Goal: Transaction & Acquisition: Purchase product/service

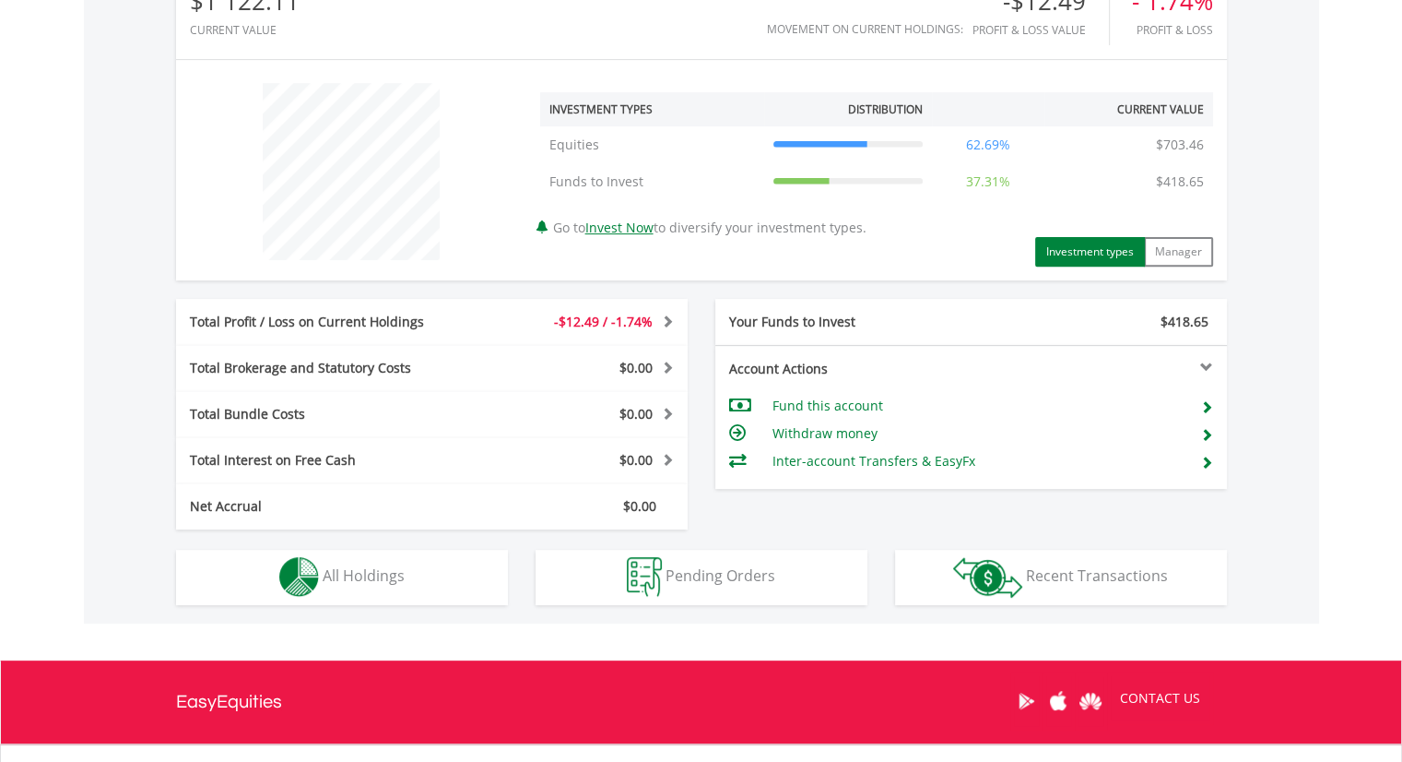
scroll to position [645, 0]
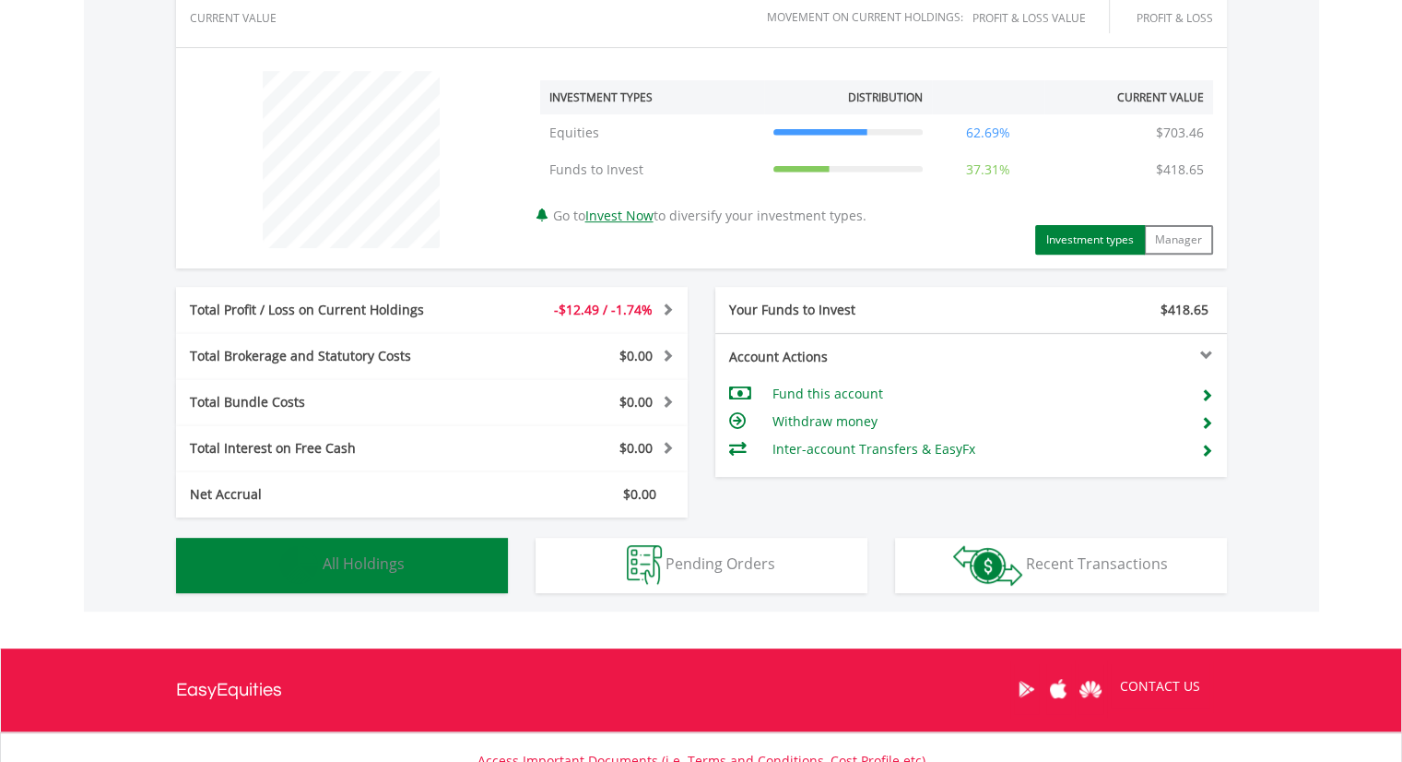
click at [372, 565] on span "All Holdings" at bounding box center [364, 563] width 82 height 20
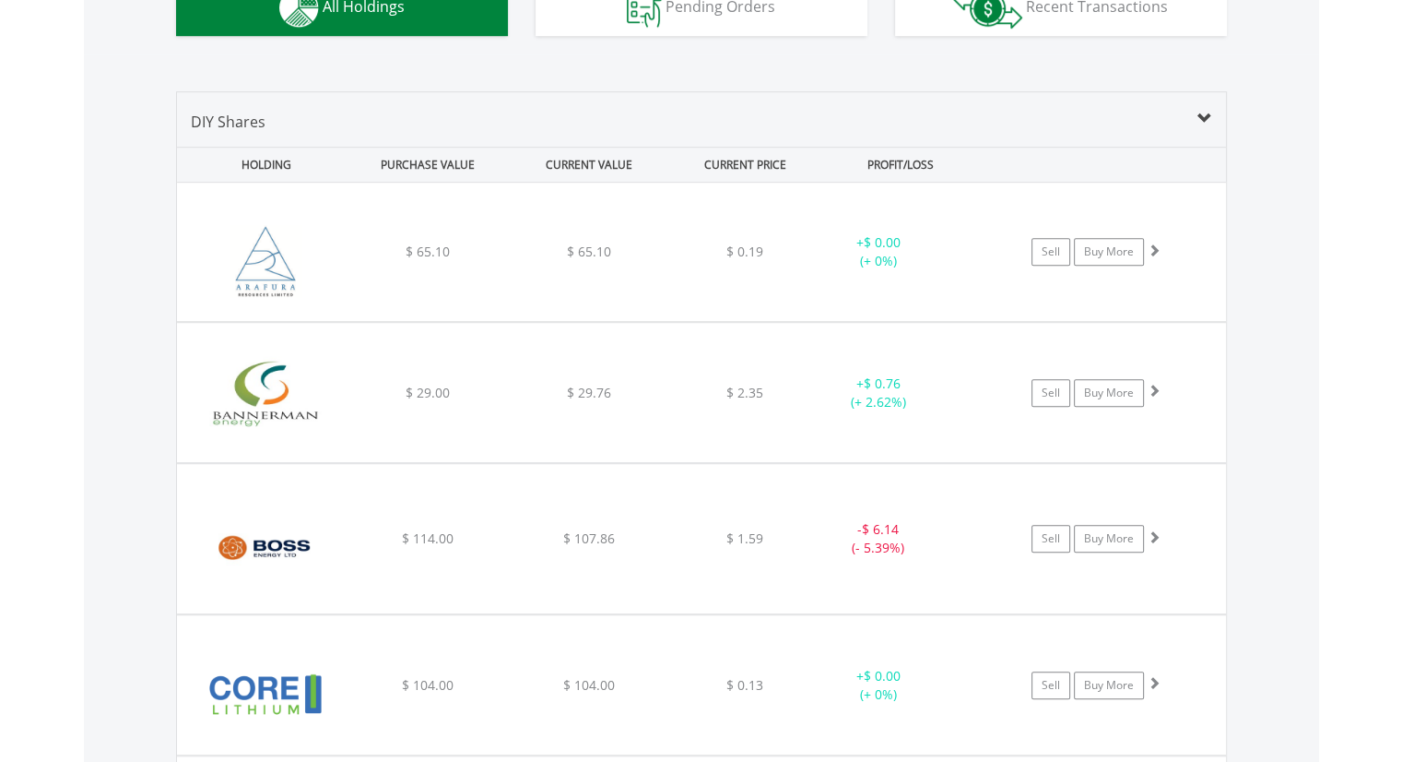
scroll to position [1199, 0]
click at [1199, 114] on span at bounding box center [1205, 121] width 15 height 15
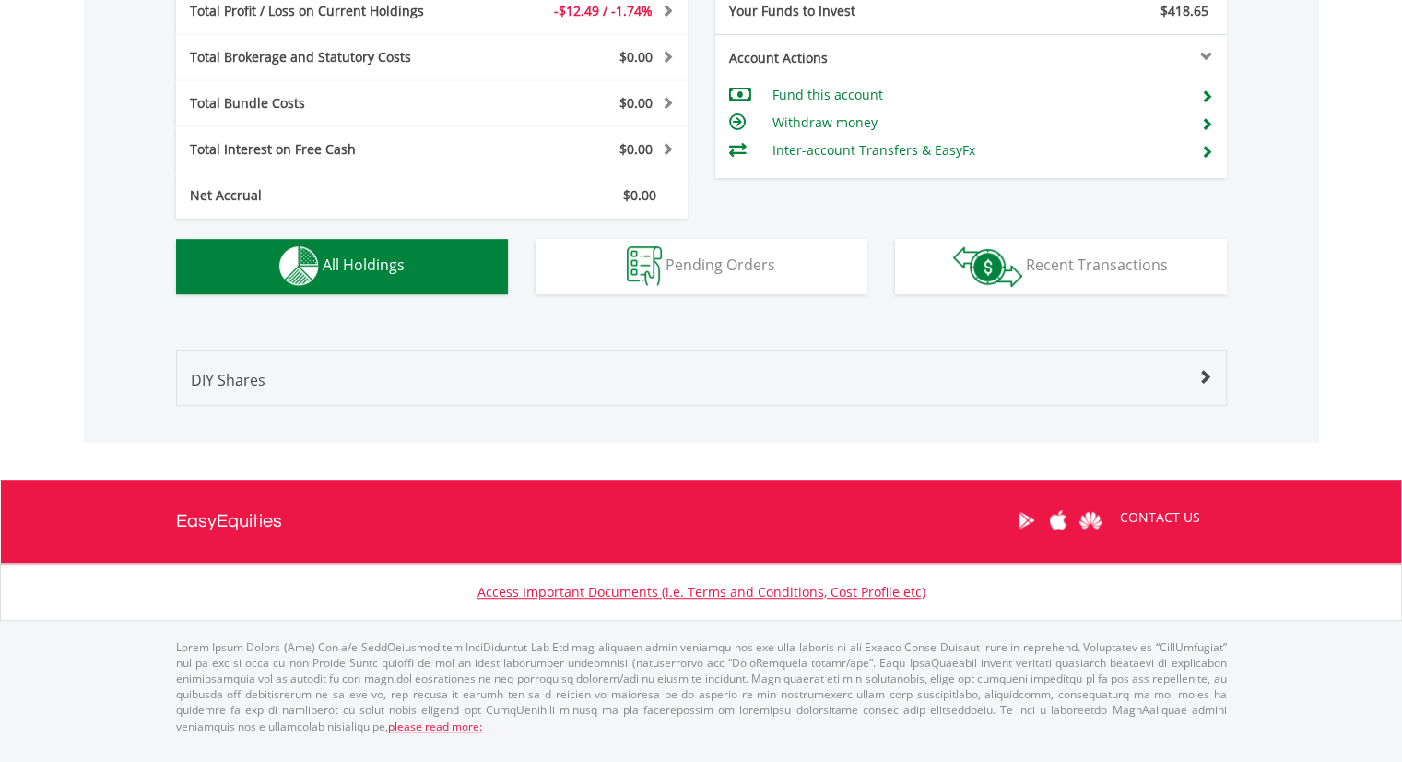
scroll to position [926, 0]
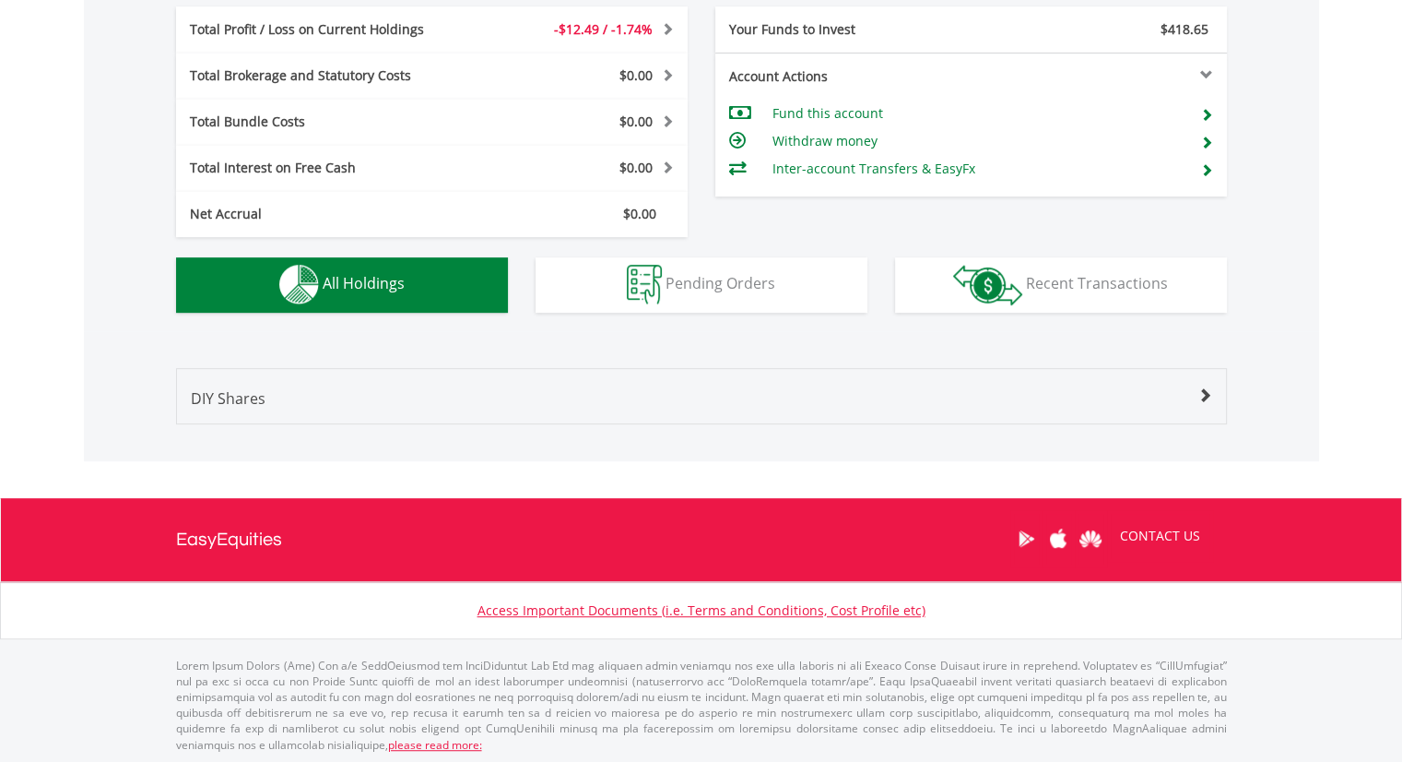
click at [1195, 388] on div "DIY Shares" at bounding box center [701, 405] width 1049 height 36
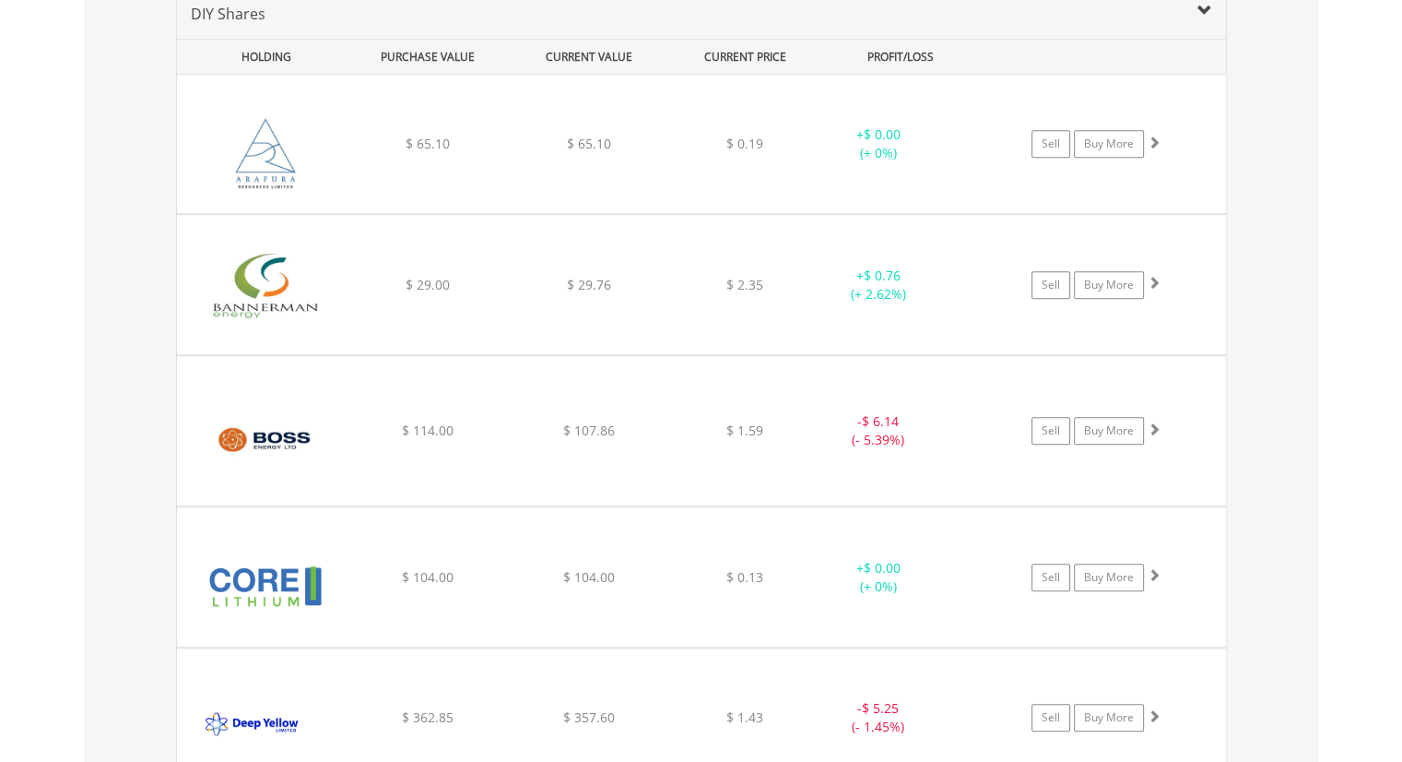
scroll to position [1227, 0]
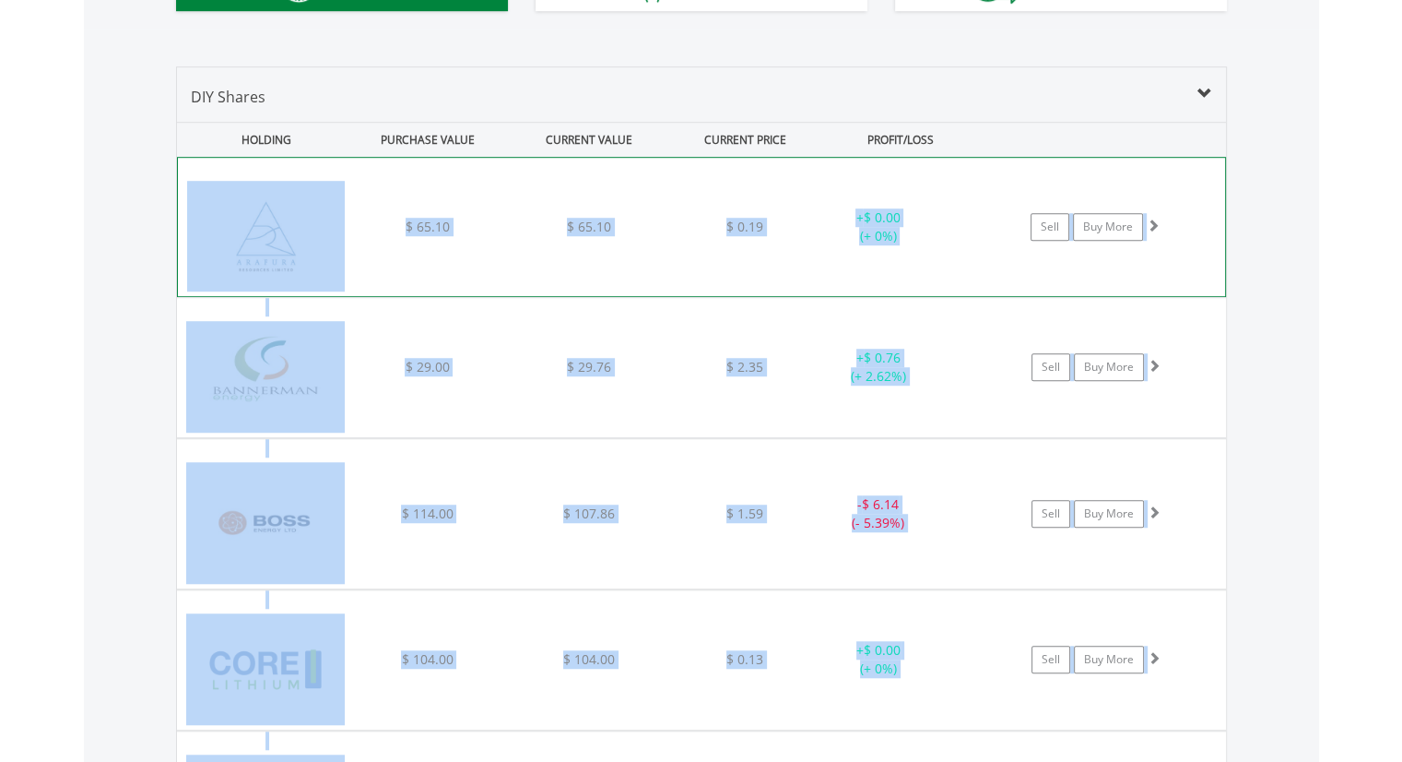
drag, startPoint x: 1192, startPoint y: 502, endPoint x: 218, endPoint y: 185, distance: 1024.8
click at [218, 185] on div "﻿ Arafura Resources Ltd $ 65.10 $ 65.10 $ 0.19 + $ 0.00 (+ 0%) Sell Buy More ﻿ …" at bounding box center [701, 584] width 1049 height 855
copy div "Arafura Resources Ltd $ 65.10 $ 65.10 $ 0.19 + $ 0.00 (+ 0%) Sell Buy More ﻿ Ba…"
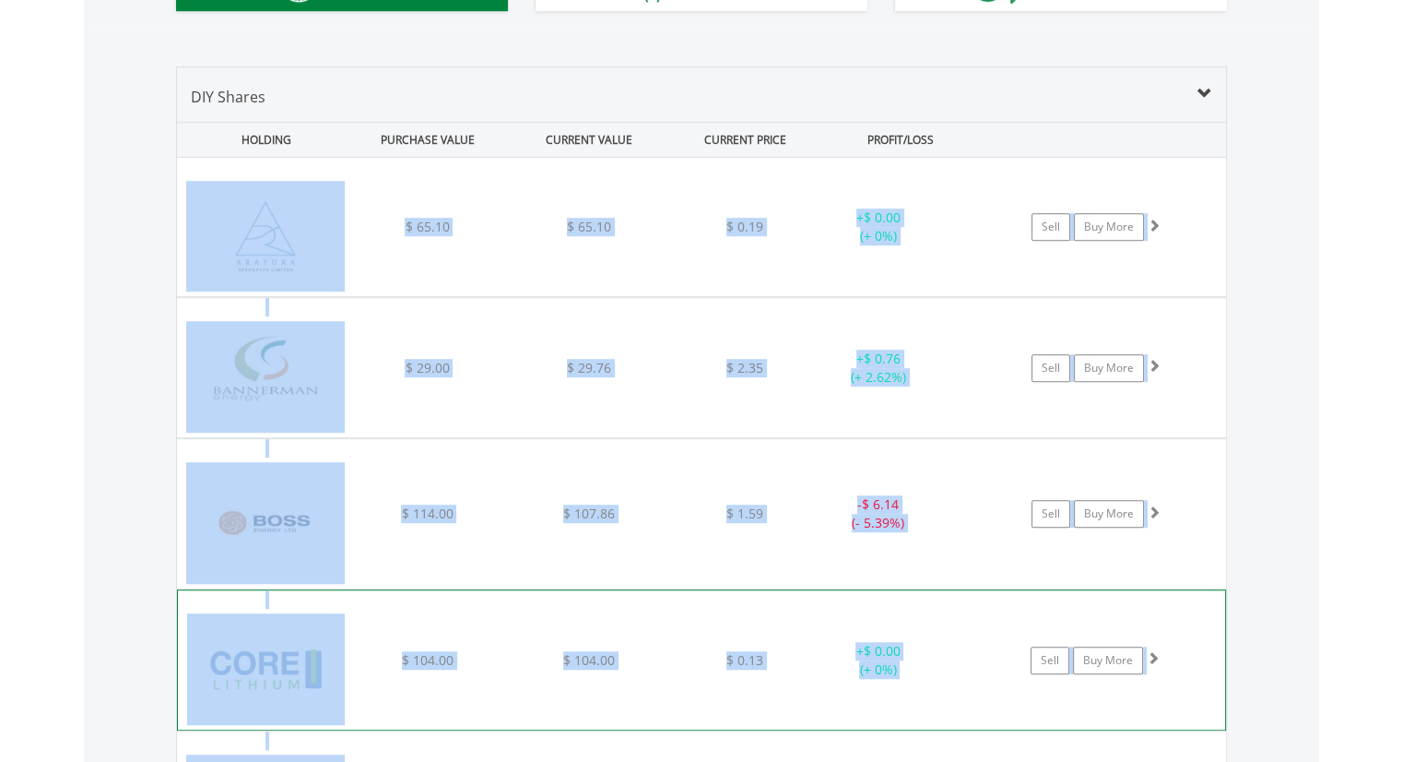
click at [642, 296] on div "﻿ Core Lithium Ltd $ 104.00 $ 104.00 $ 0.13 + $ 0.00 (+ 0%) Sell Buy More" at bounding box center [701, 227] width 1049 height 138
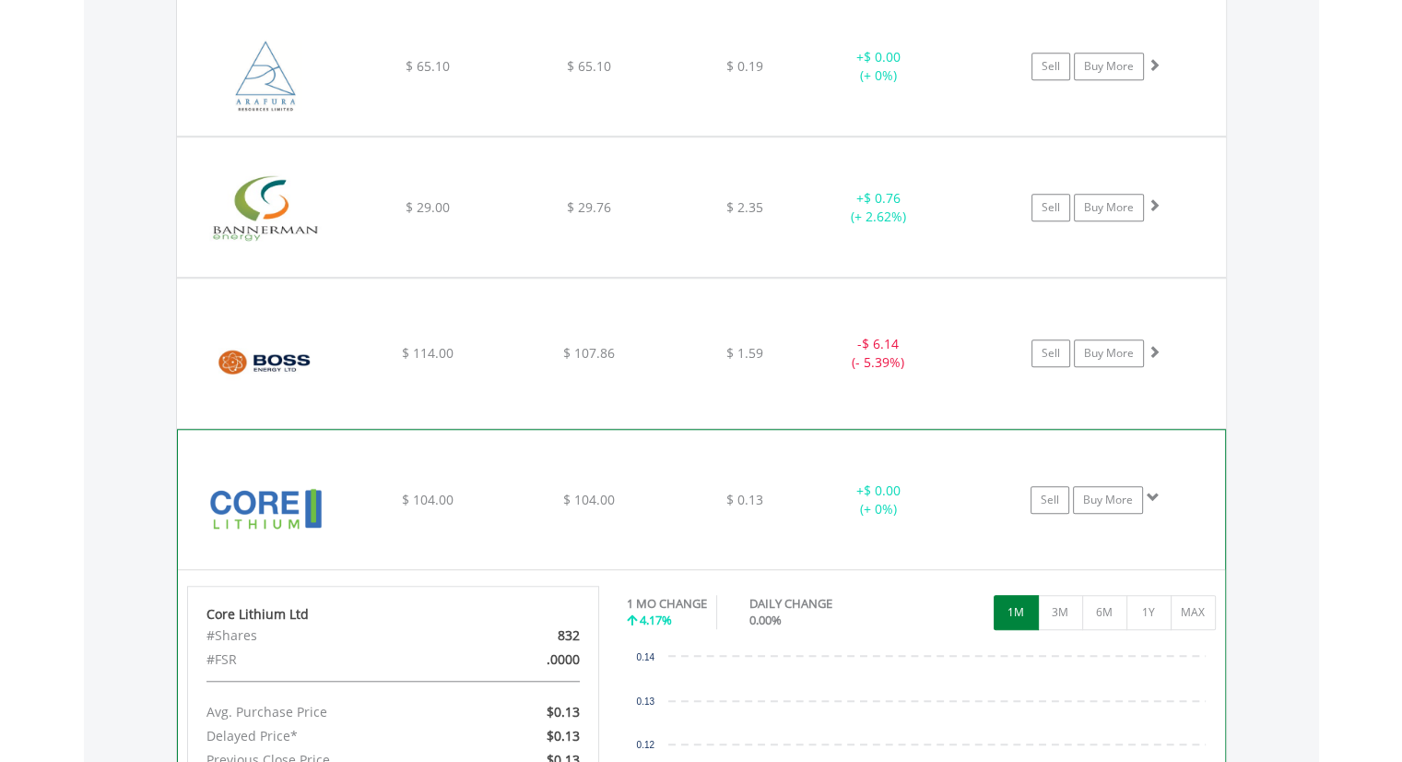
scroll to position [1412, 0]
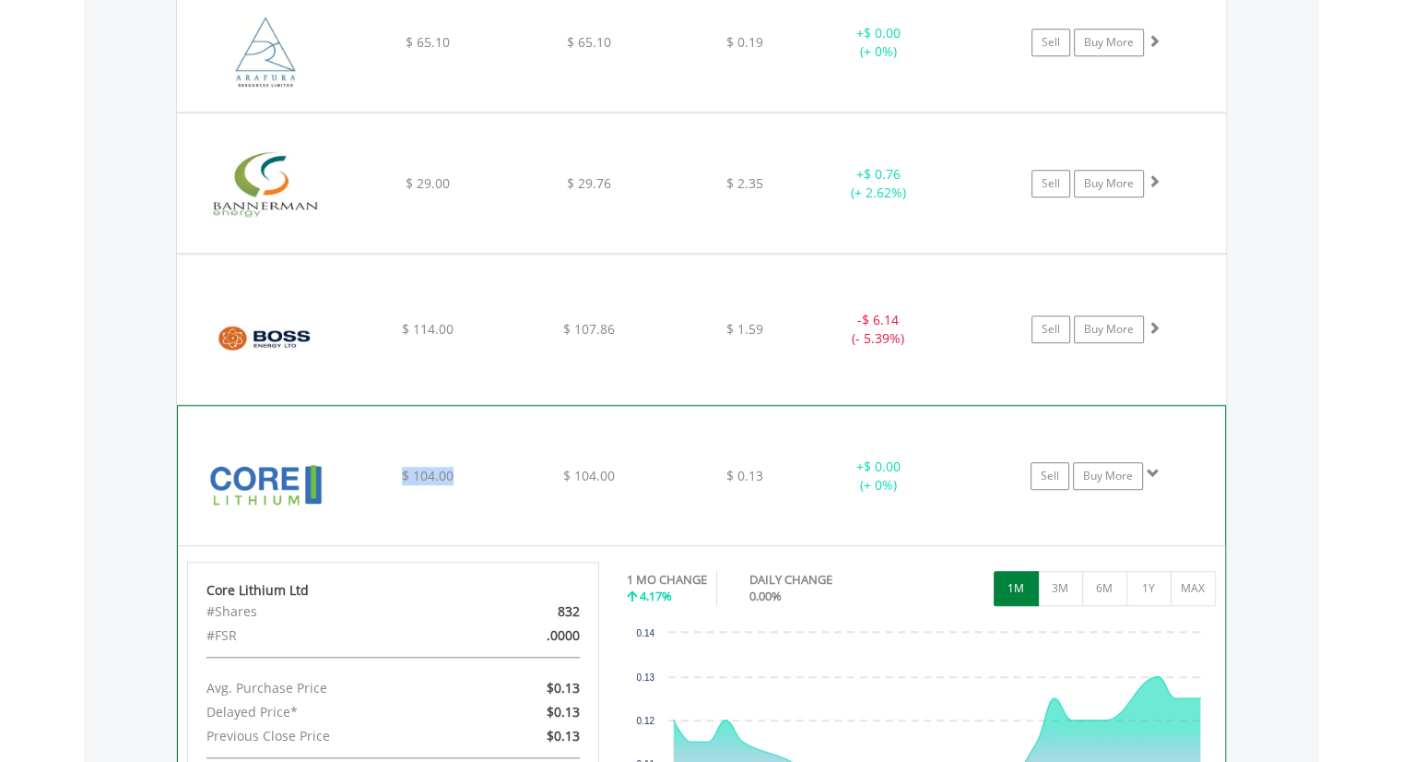
drag, startPoint x: 454, startPoint y: 467, endPoint x: 398, endPoint y: 468, distance: 55.3
click at [398, 52] on div "$ 104.00" at bounding box center [428, 42] width 158 height 18
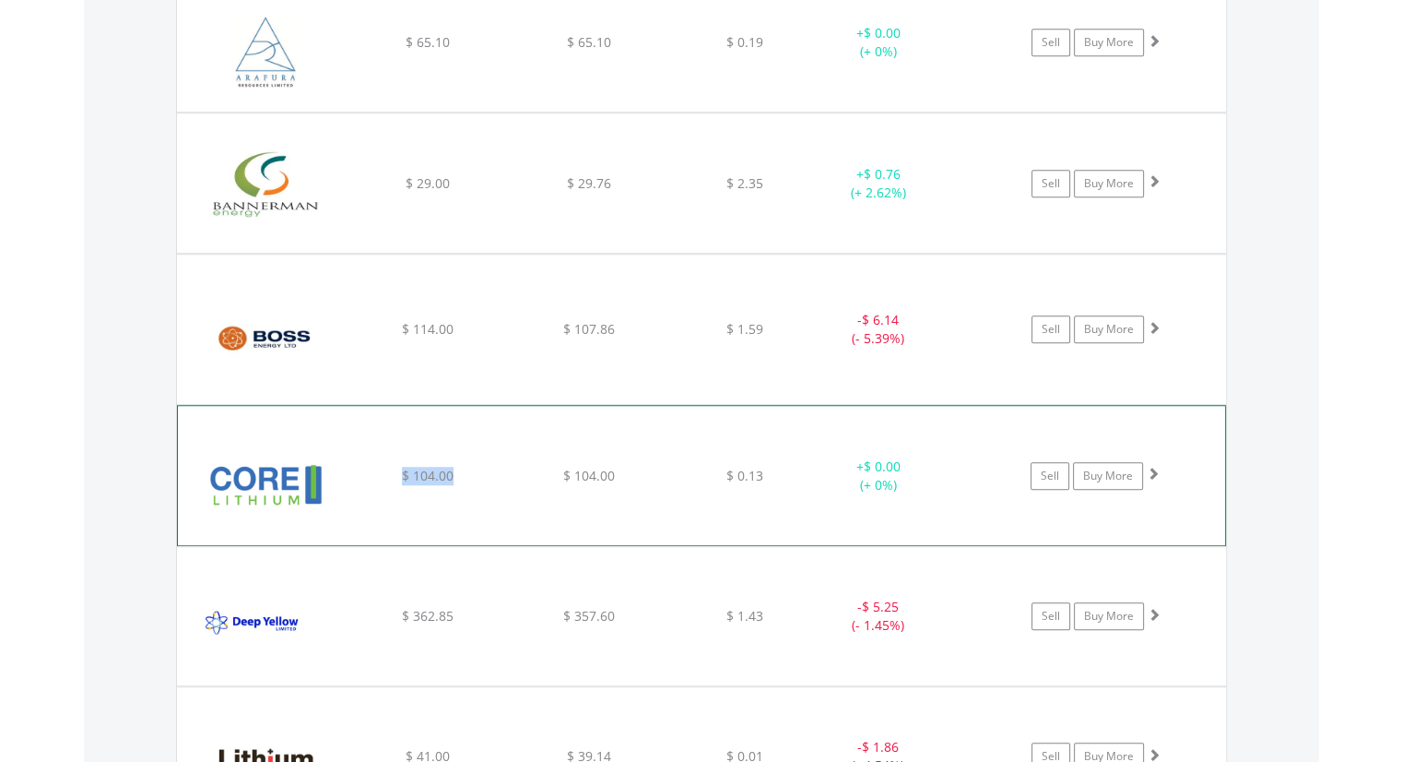
copy span "$ 104.00"
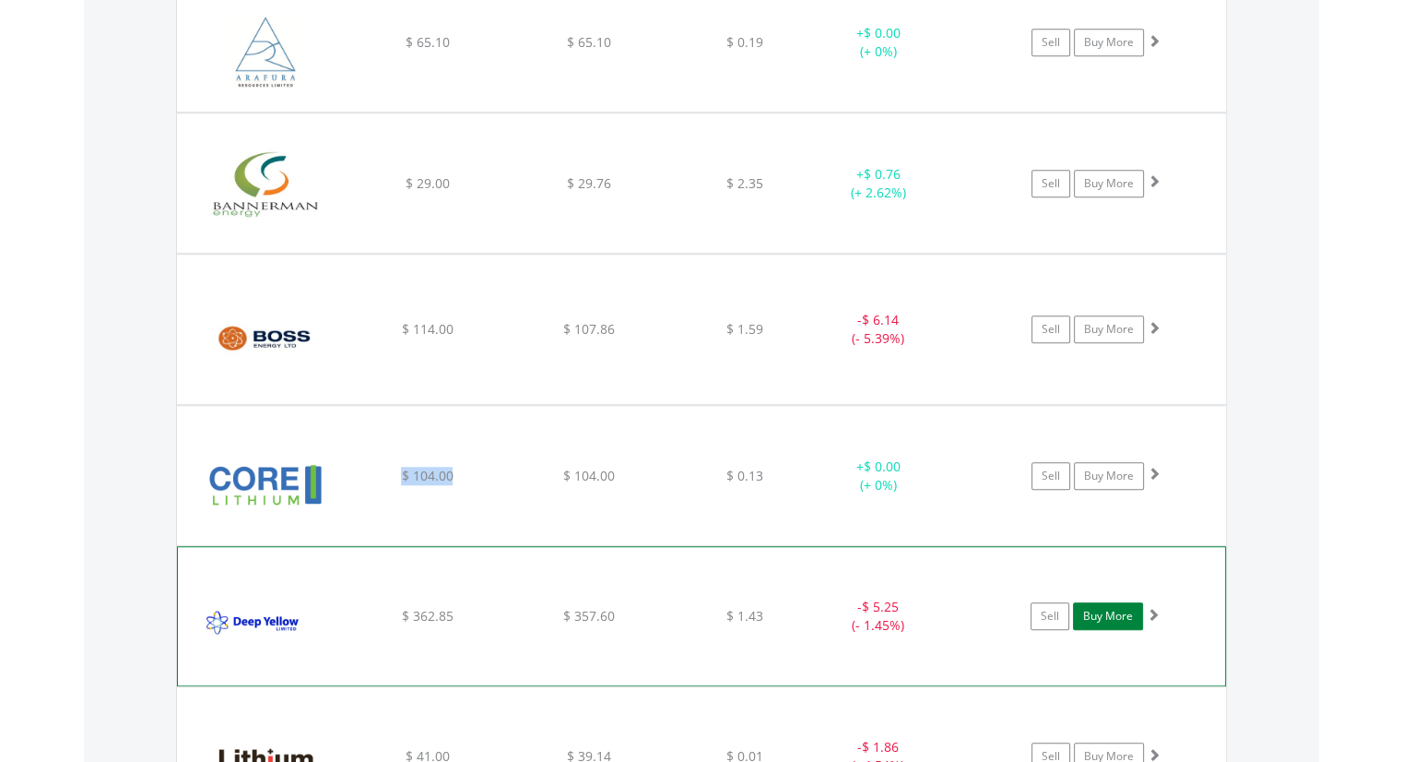
click at [1117, 612] on link "Buy More" at bounding box center [1108, 616] width 70 height 28
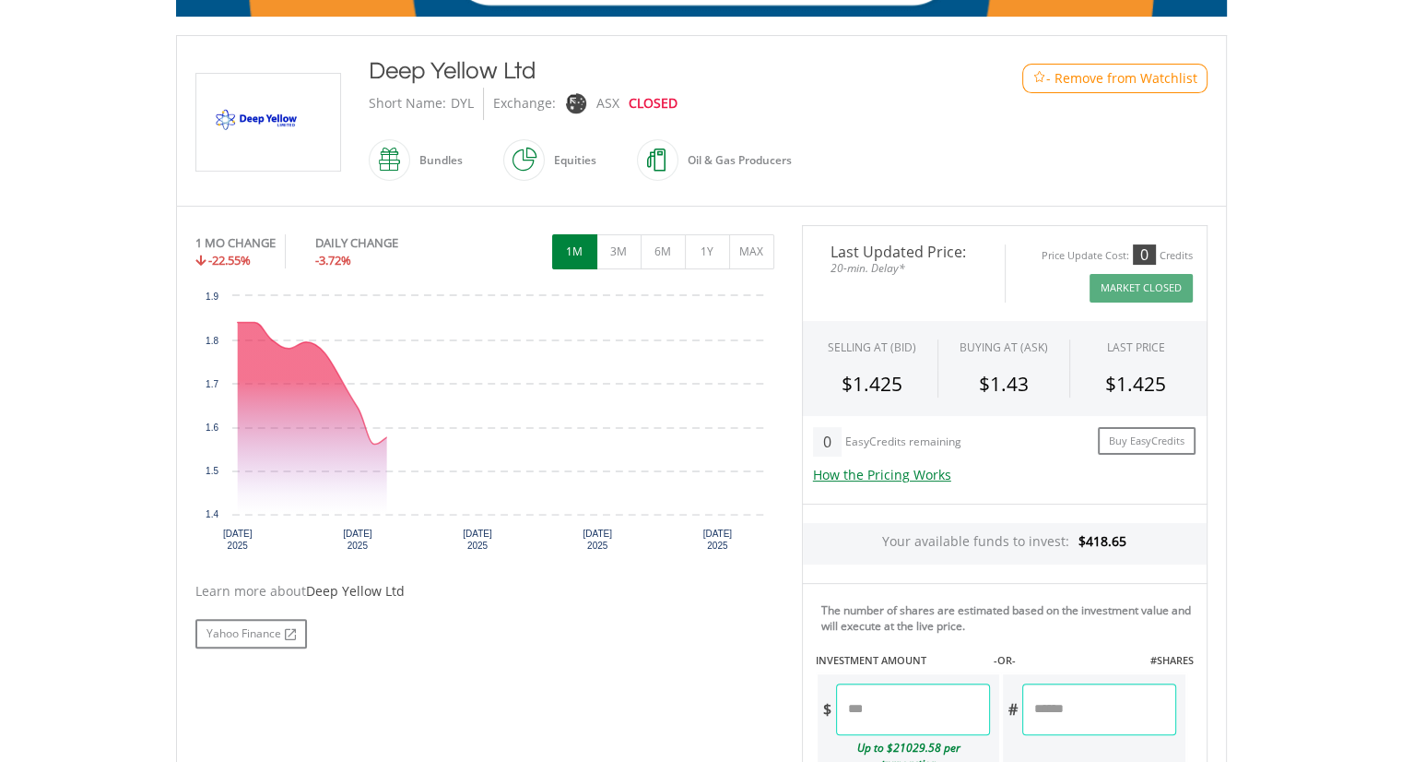
scroll to position [461, 0]
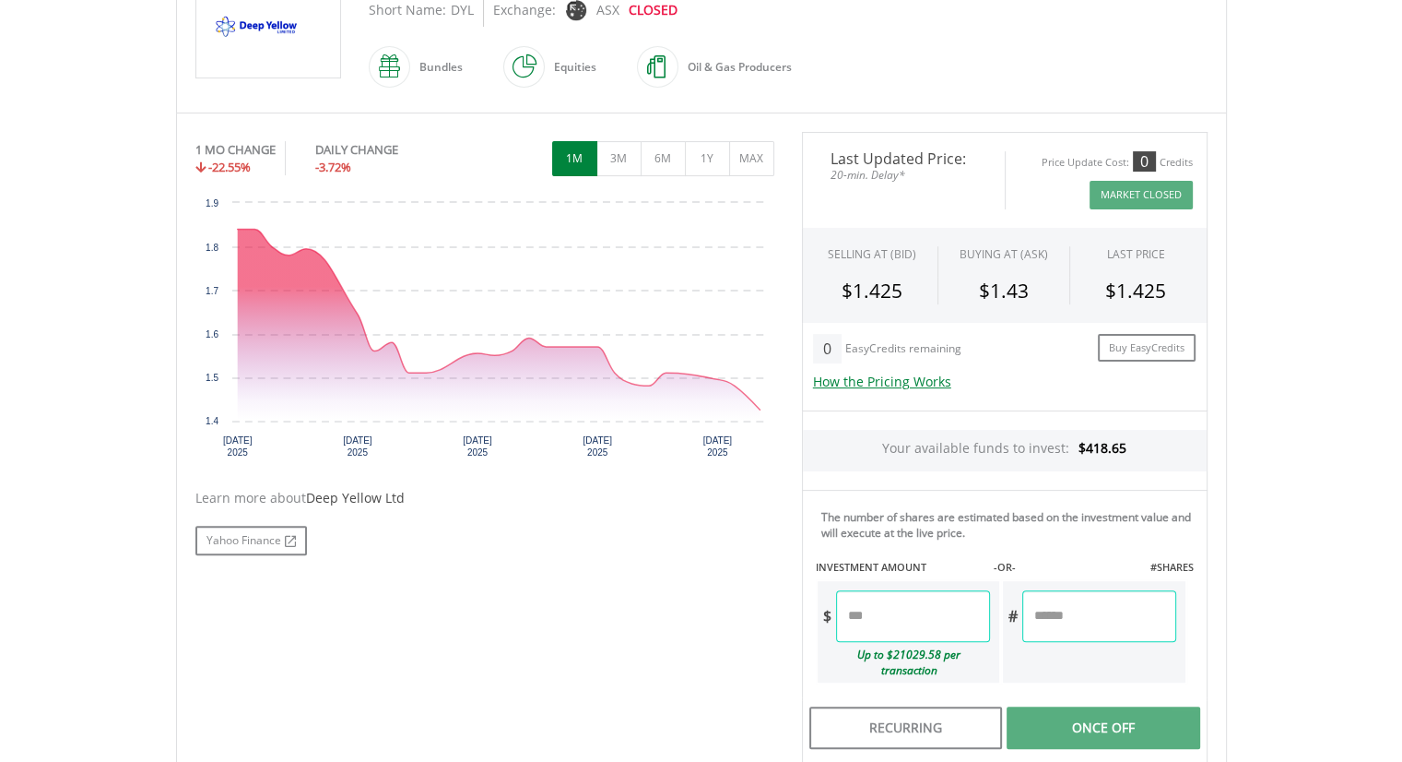
click at [878, 599] on input "number" at bounding box center [913, 616] width 154 height 52
click at [909, 616] on input "number" at bounding box center [913, 616] width 154 height 52
type input "******"
type input "********"
click at [1105, 609] on div "Last Updated Price: 20-min. Delay* Price Update Cost: 0 Credits Market Closed S…" at bounding box center [1004, 550] width 433 height 837
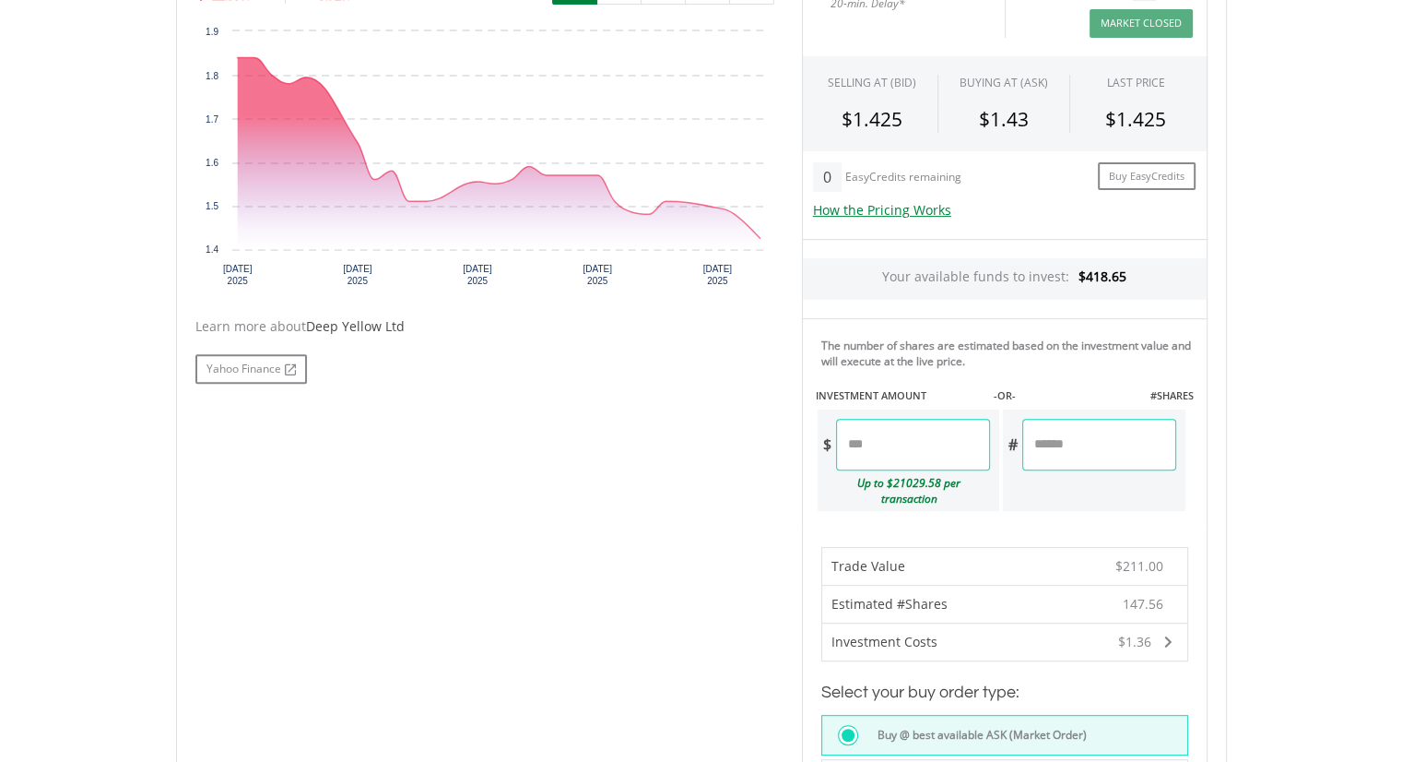
scroll to position [830, 0]
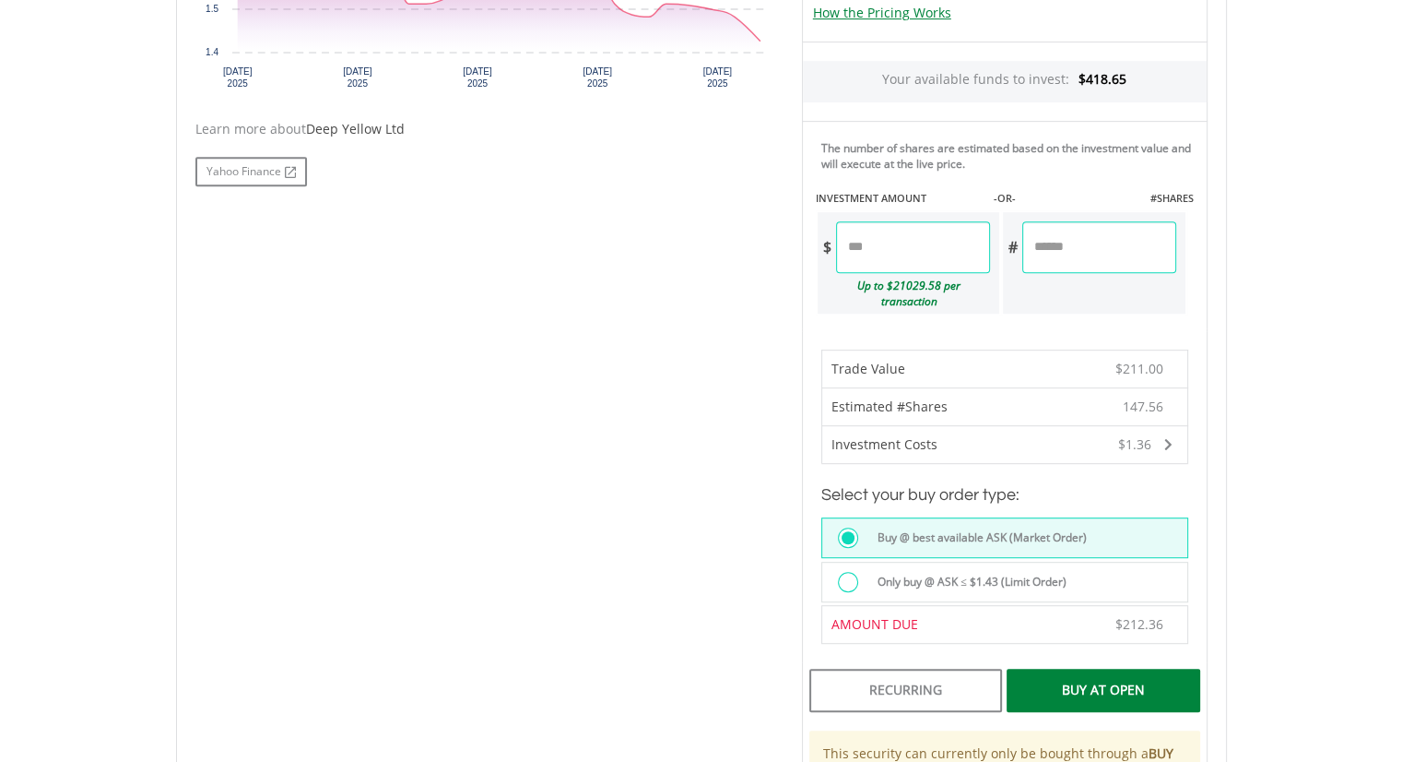
click at [1116, 668] on div "Buy At Open" at bounding box center [1103, 689] width 193 height 42
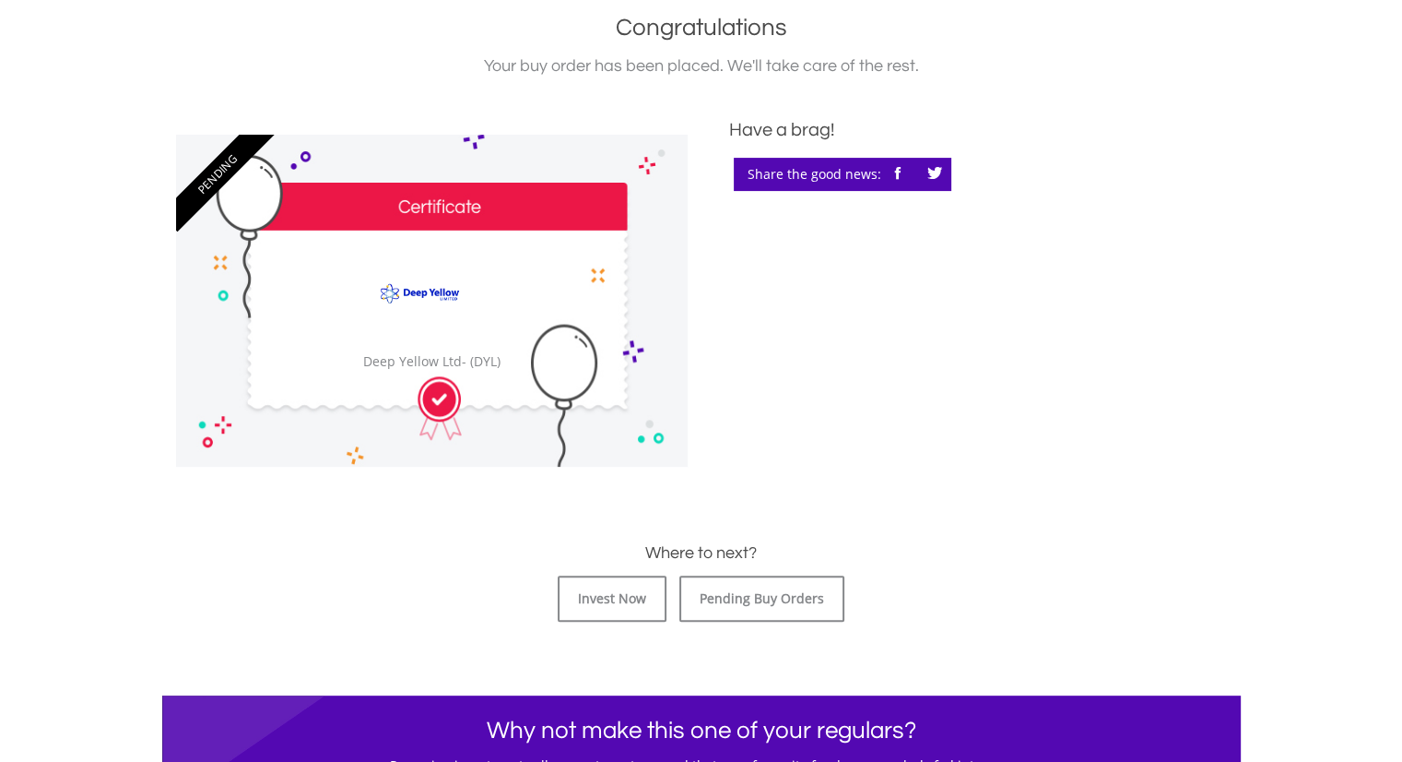
scroll to position [553, 0]
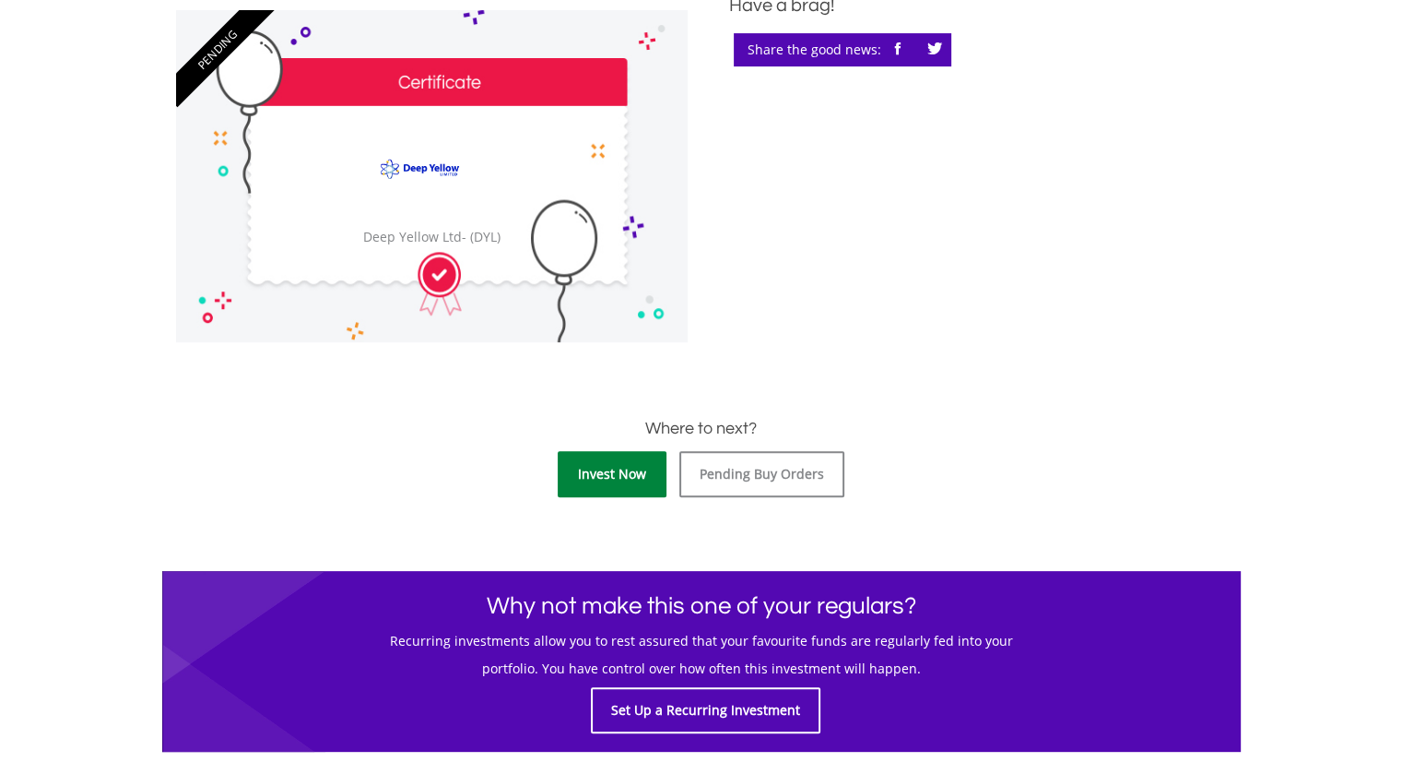
click at [640, 469] on link "Invest Now" at bounding box center [612, 474] width 109 height 46
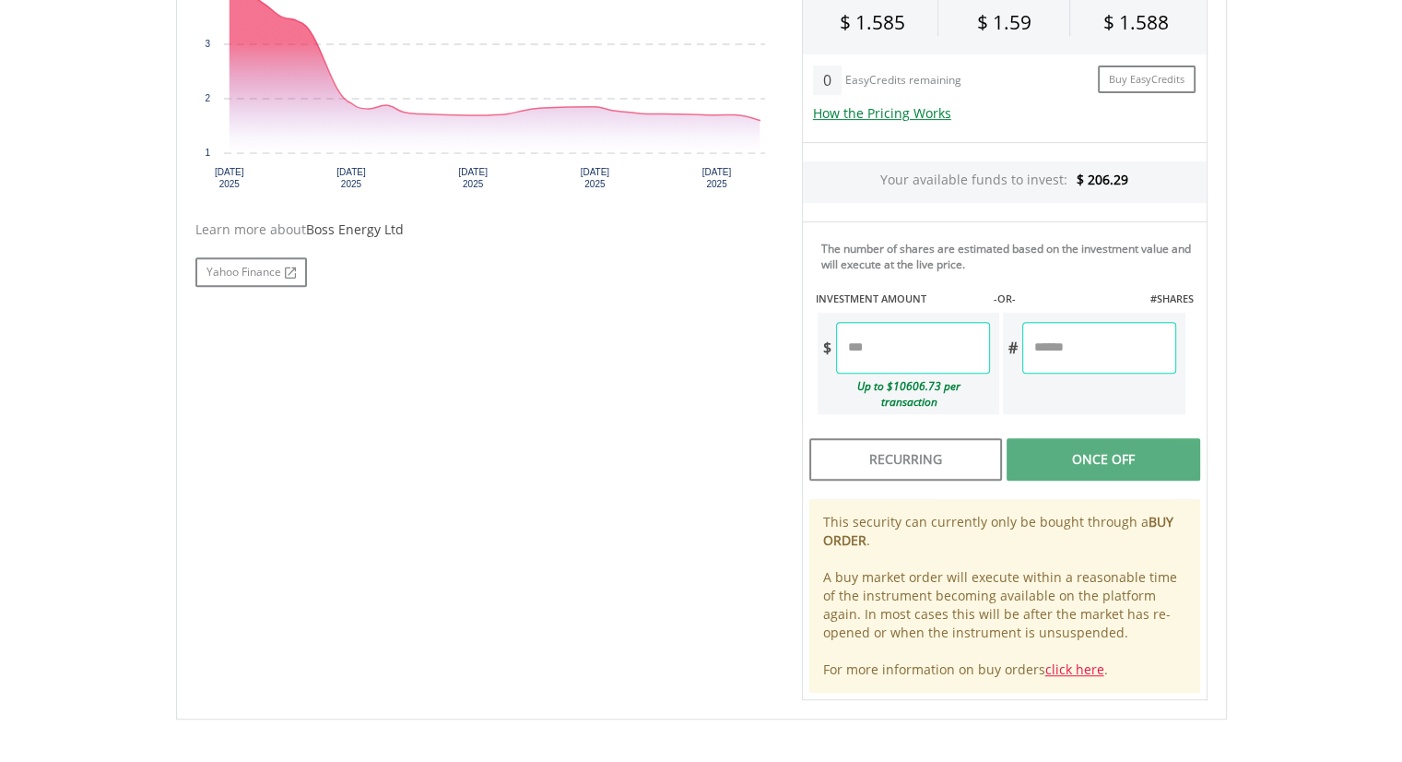
scroll to position [738, 0]
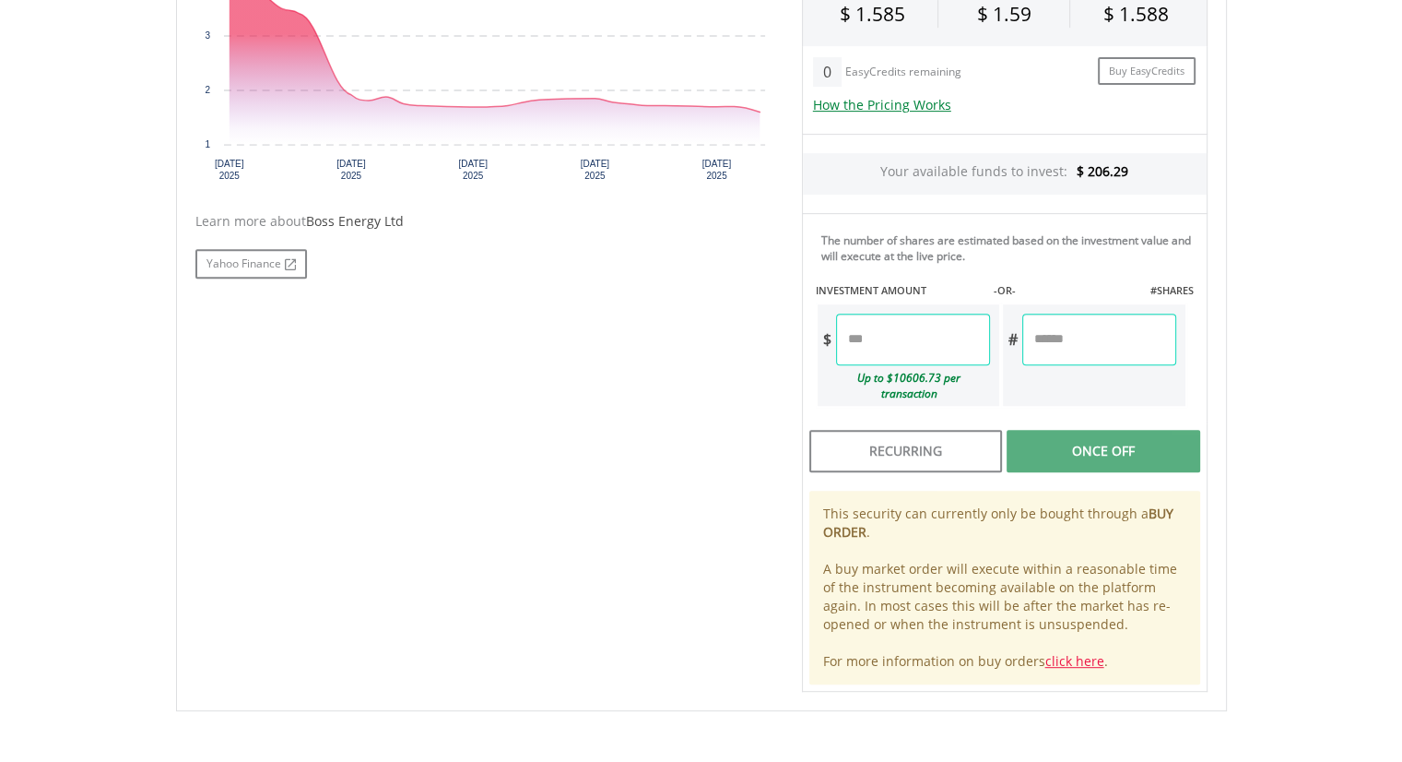
click at [944, 347] on input "number" at bounding box center [913, 339] width 154 height 52
type input "*****"
type input "*******"
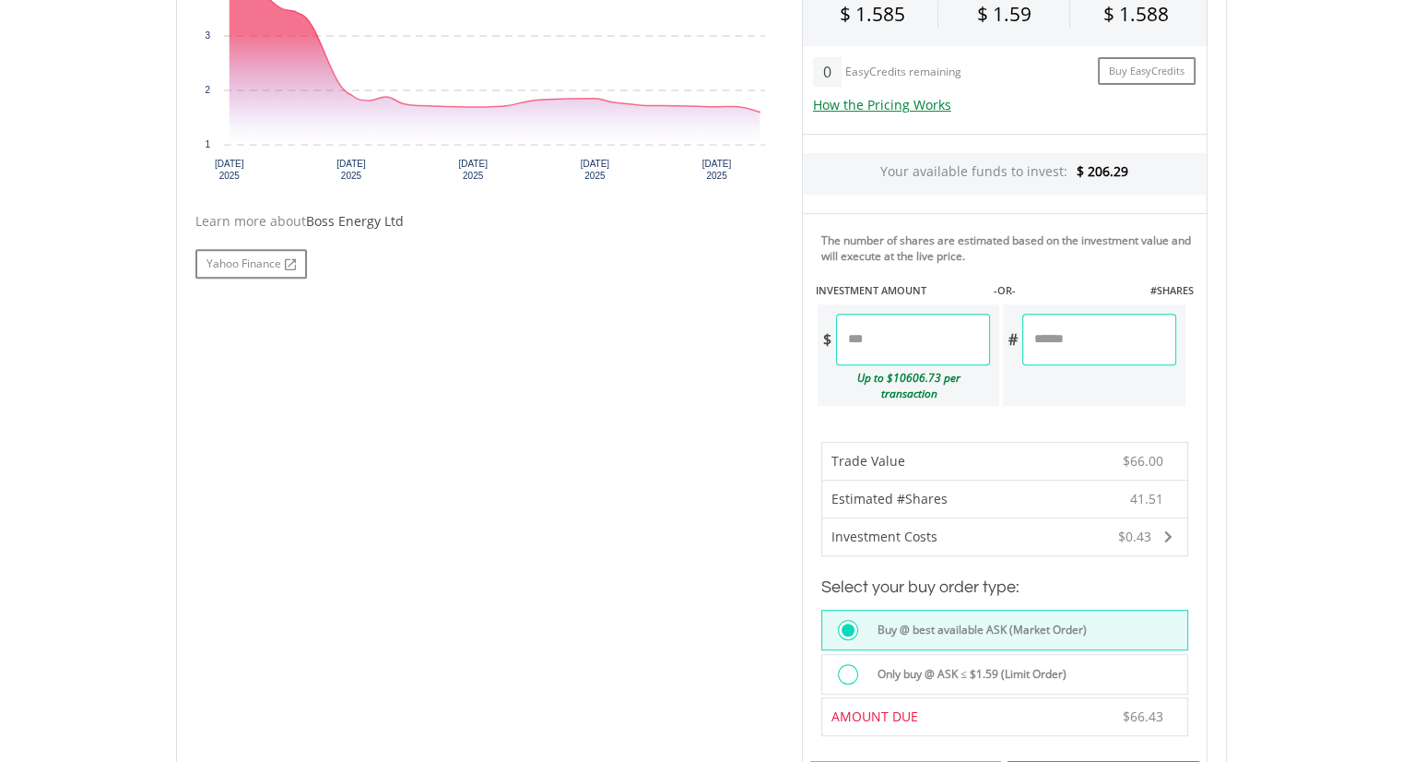
drag, startPoint x: 1078, startPoint y: 435, endPoint x: 1093, endPoint y: 469, distance: 37.2
click at [1093, 469] on form "Your available funds to invest: $ 206.29 The number of shares are estimated bas…" at bounding box center [1005, 579] width 406 height 889
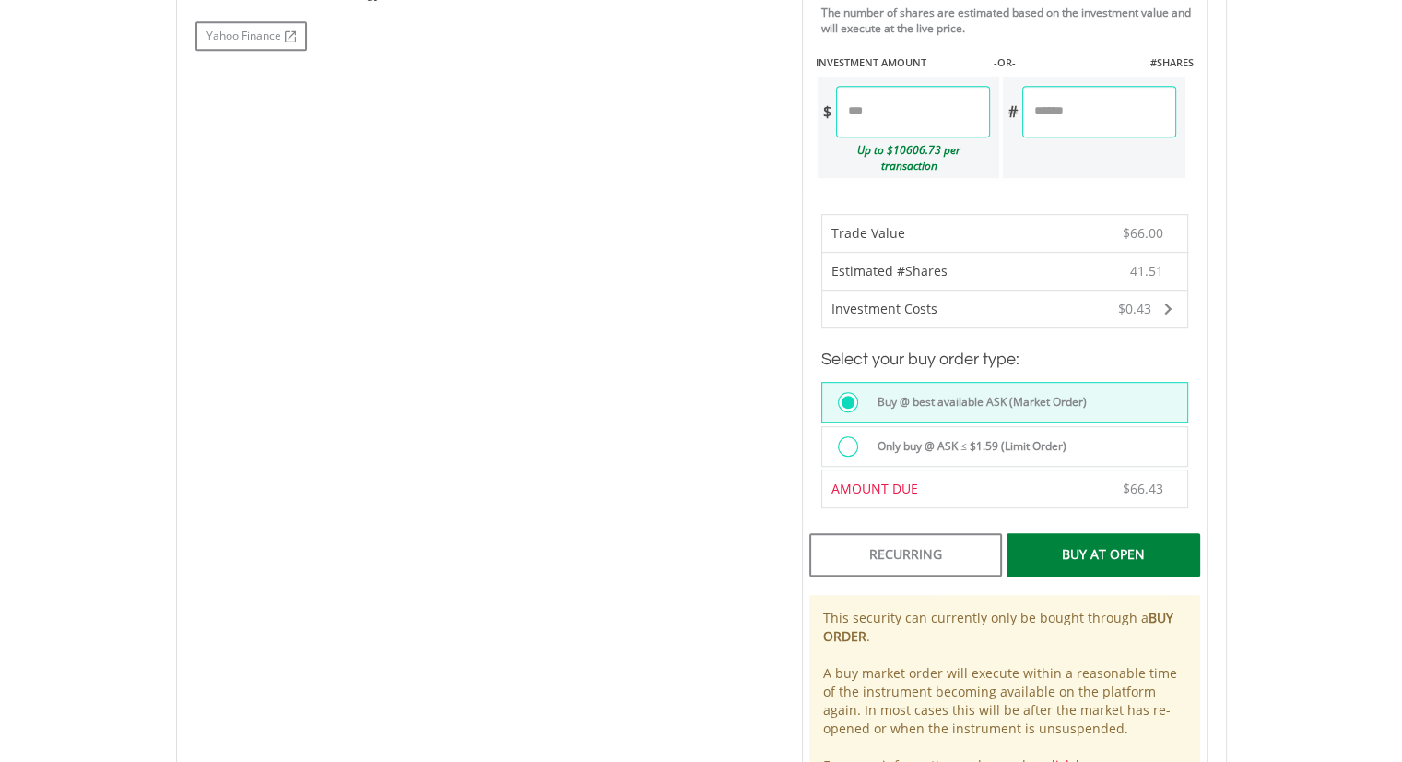
scroll to position [922, 0]
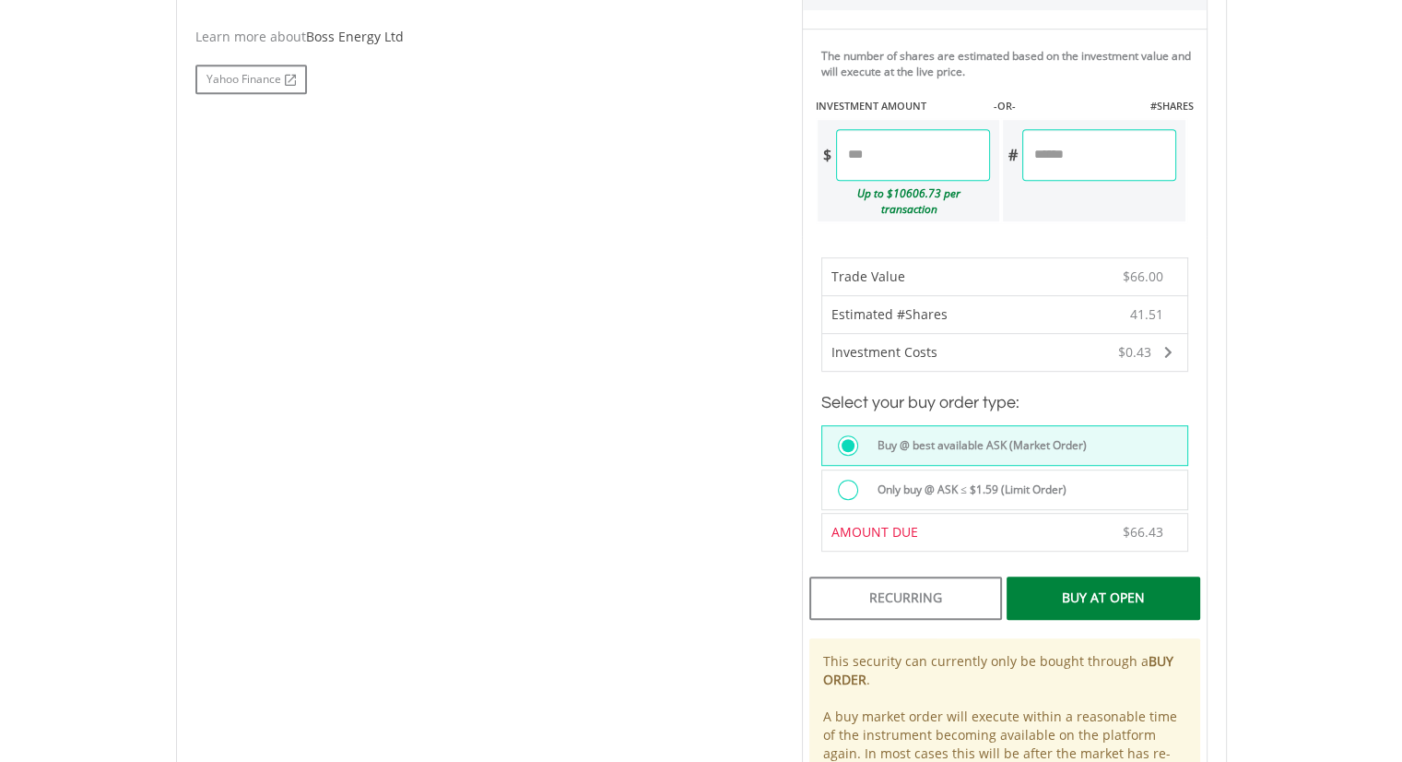
click at [1105, 576] on div "Buy At Open" at bounding box center [1103, 597] width 193 height 42
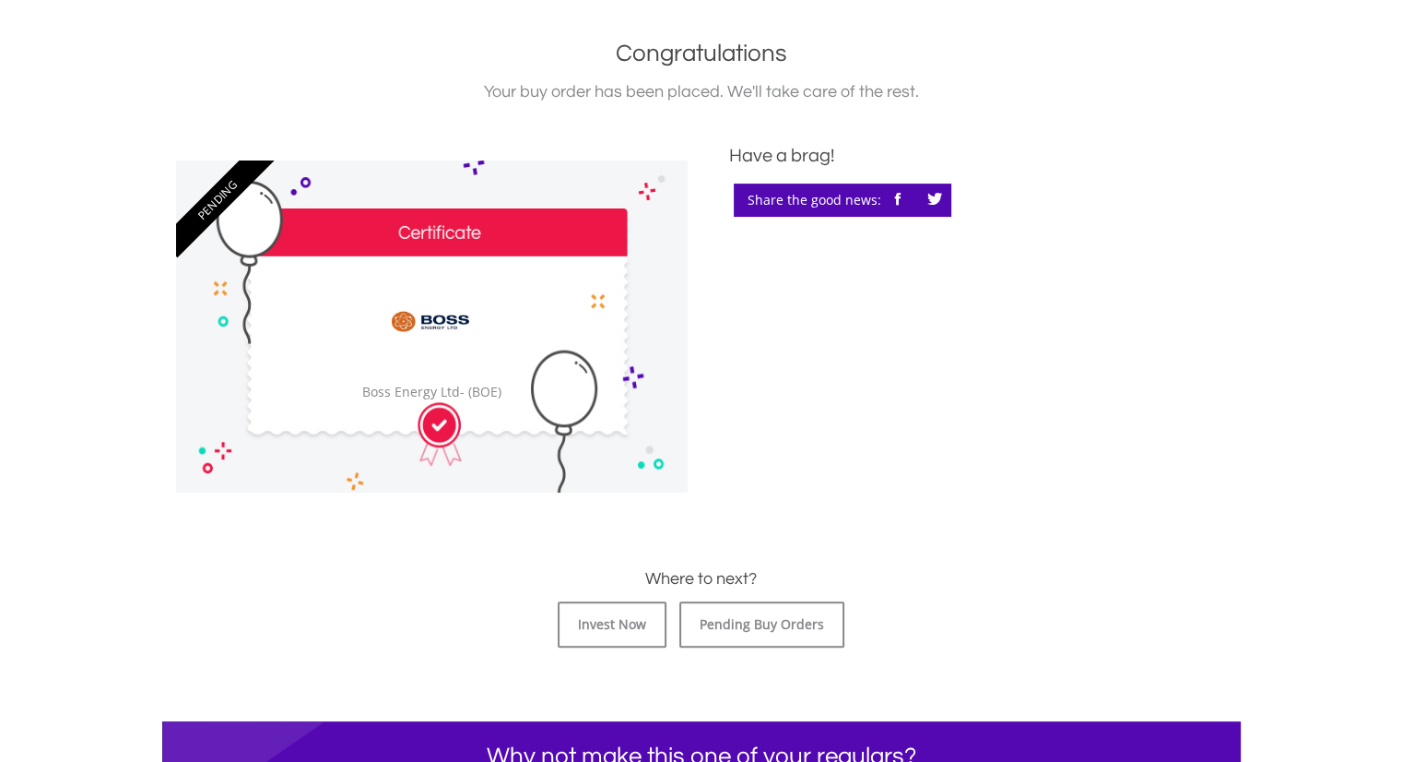
scroll to position [553, 0]
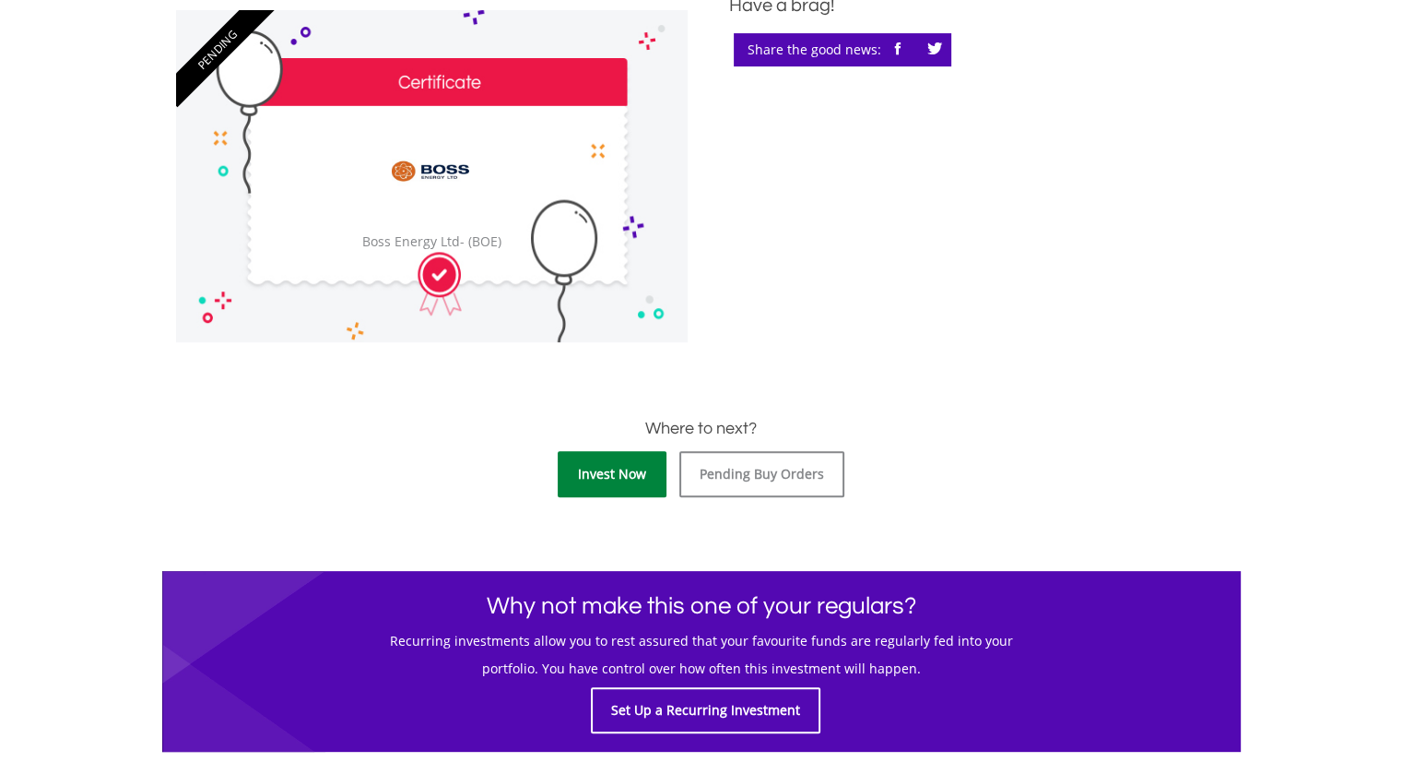
click at [608, 480] on link "Invest Now" at bounding box center [612, 474] width 109 height 46
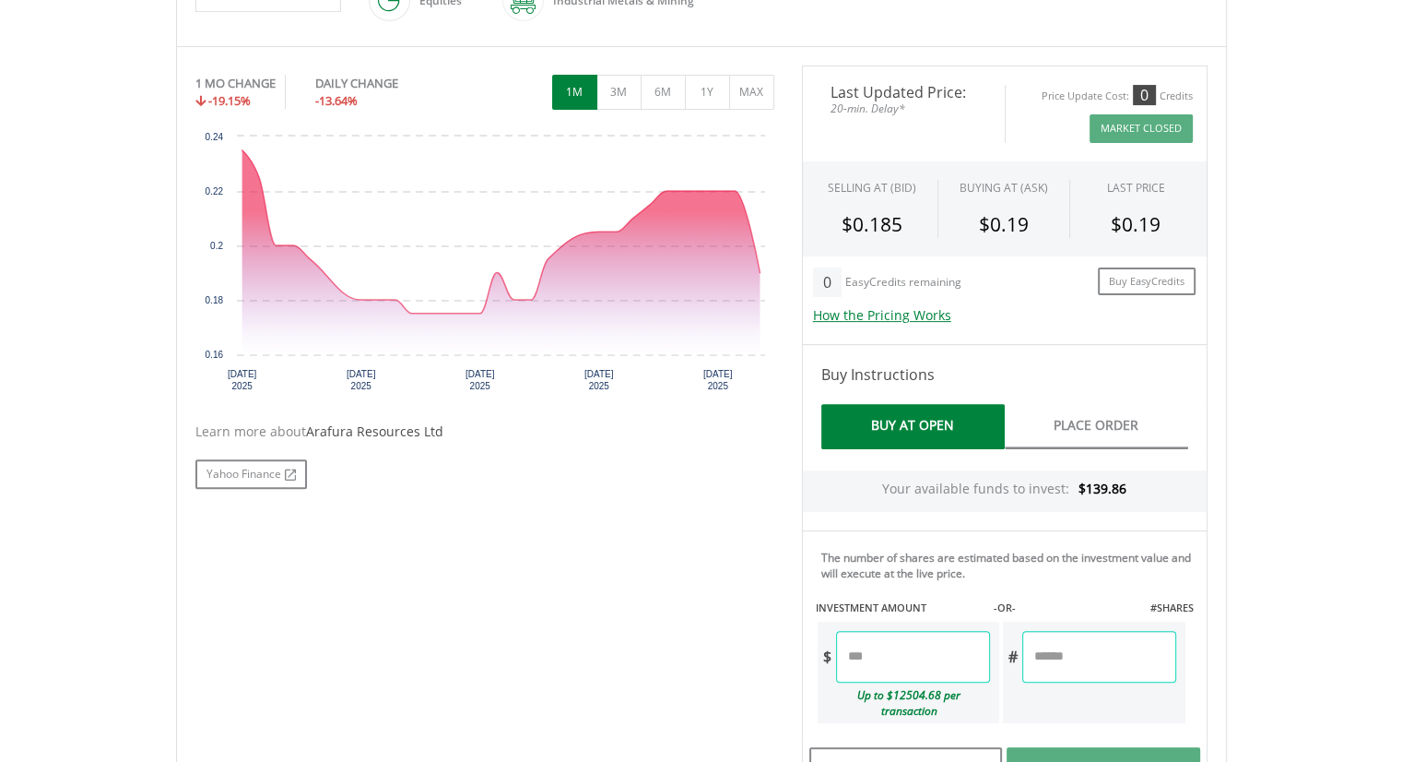
scroll to position [553, 0]
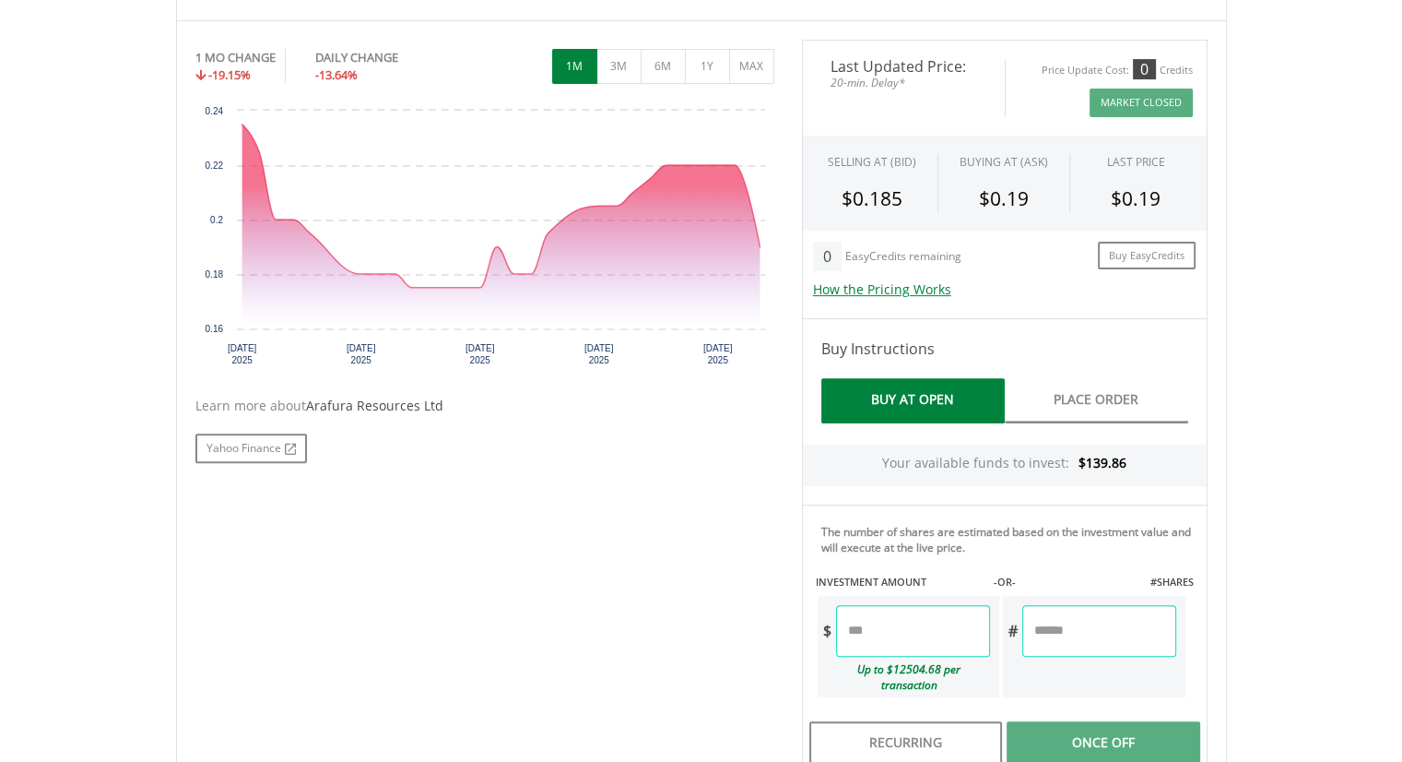
click at [912, 624] on input "number" at bounding box center [913, 631] width 154 height 52
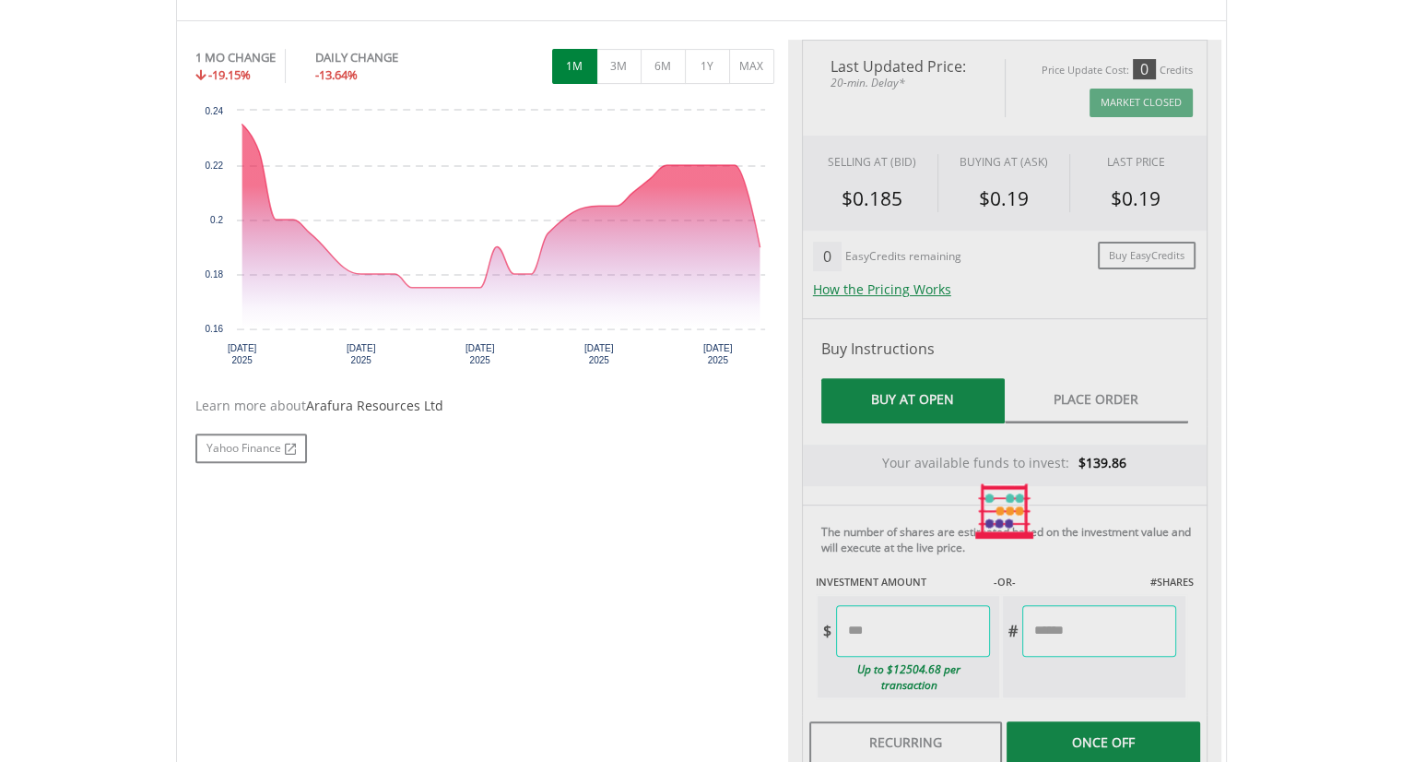
click at [1051, 561] on div "Last Updated Price: 20-min. Delay* Price Update Cost: 0 Credits Market Closed S…" at bounding box center [1004, 511] width 433 height 943
type input "*****"
type input "***"
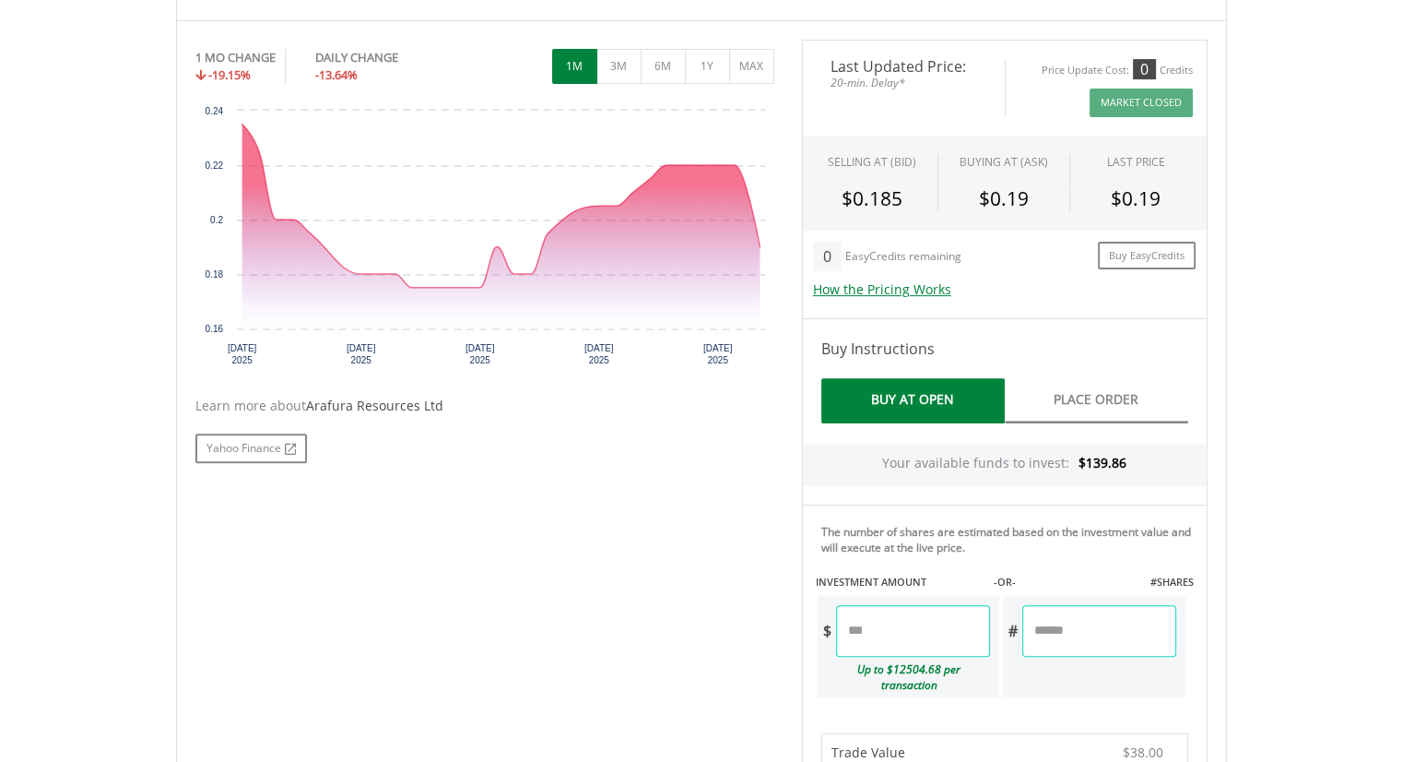
click at [1081, 734] on div "$38.00" at bounding box center [1103, 752] width 138 height 37
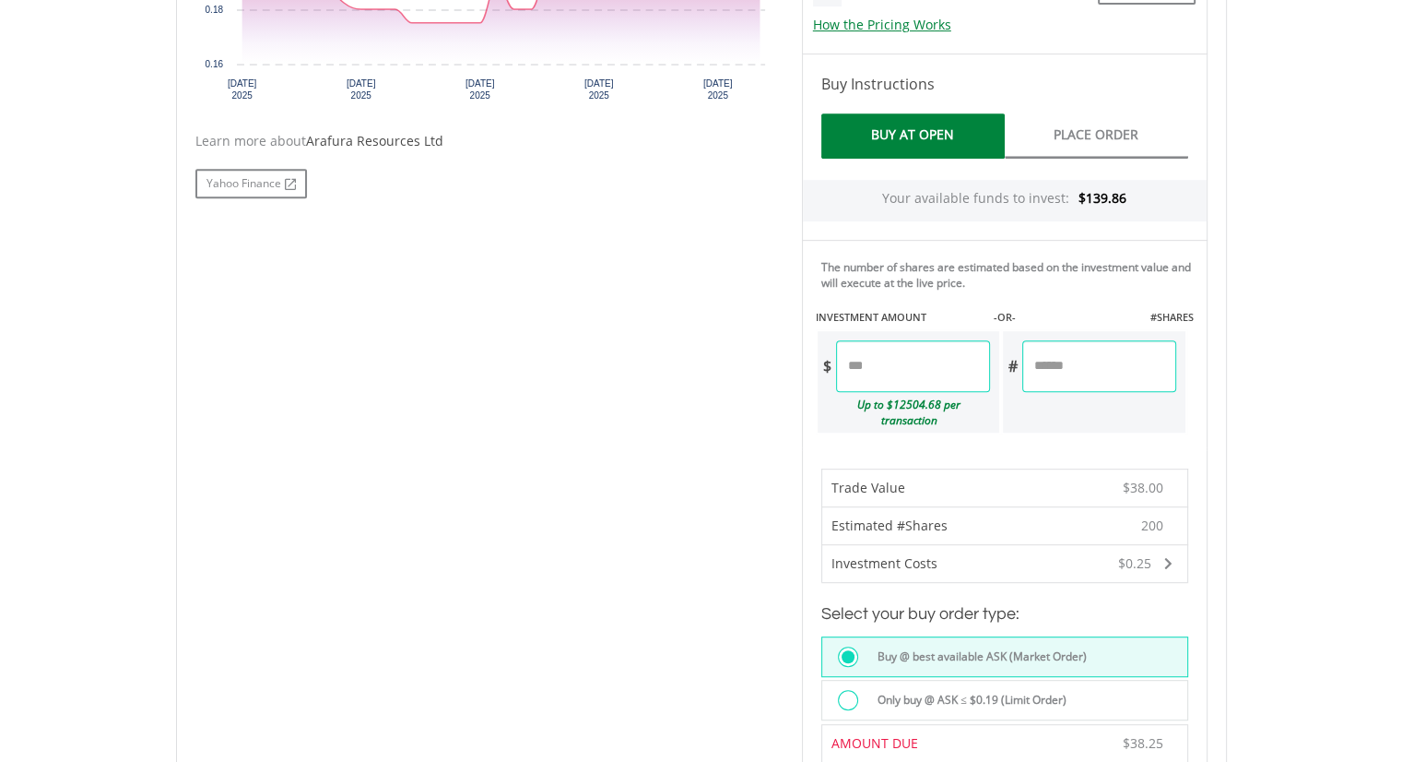
scroll to position [922, 0]
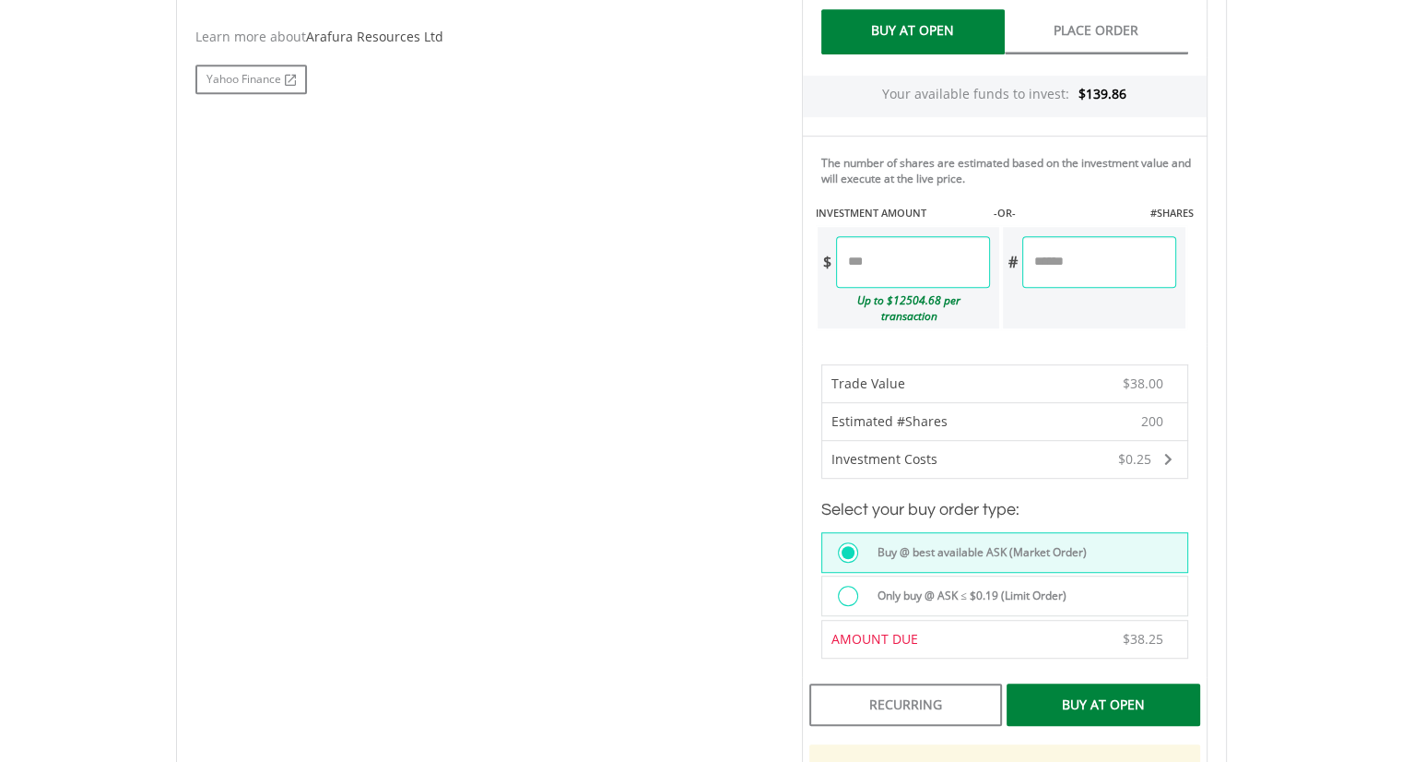
click at [1148, 693] on div "Buy At Open" at bounding box center [1103, 704] width 193 height 42
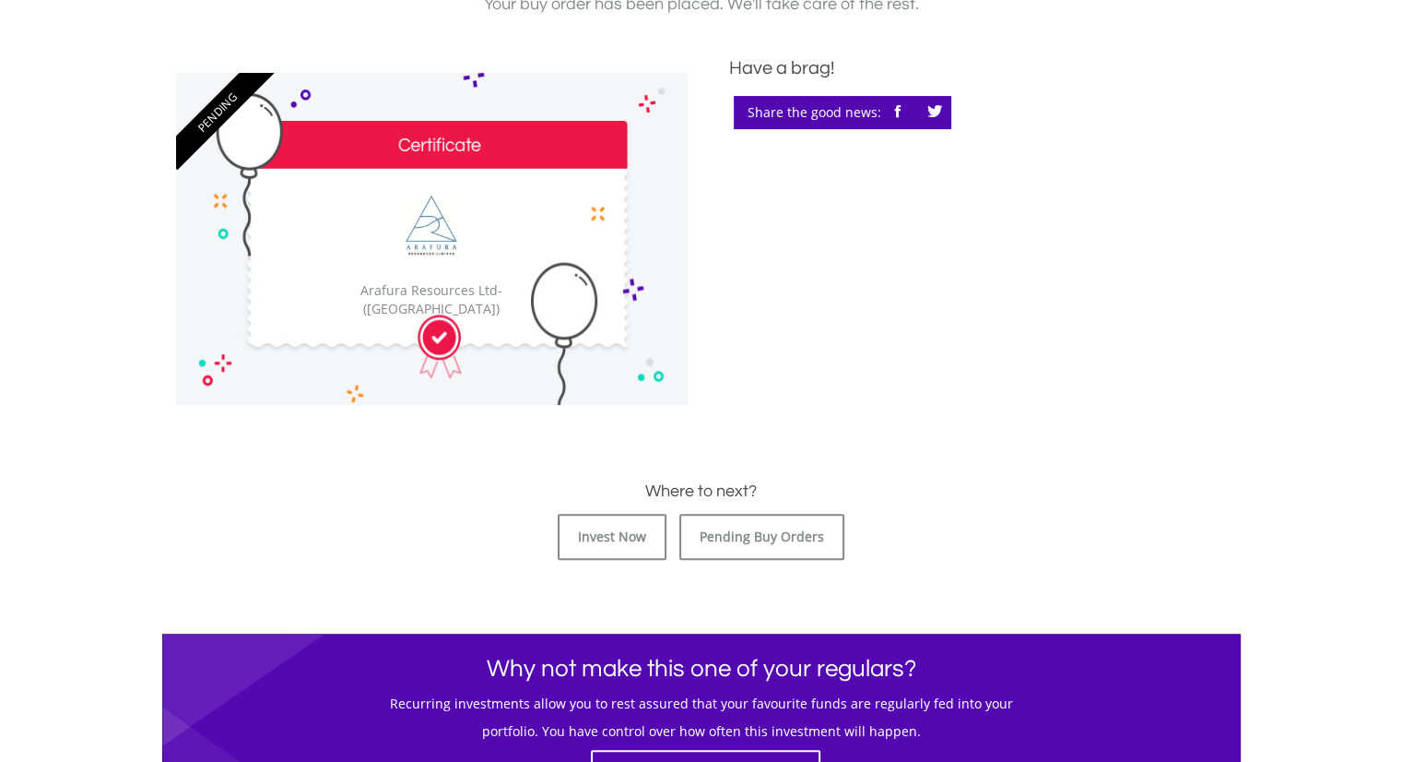
scroll to position [553, 0]
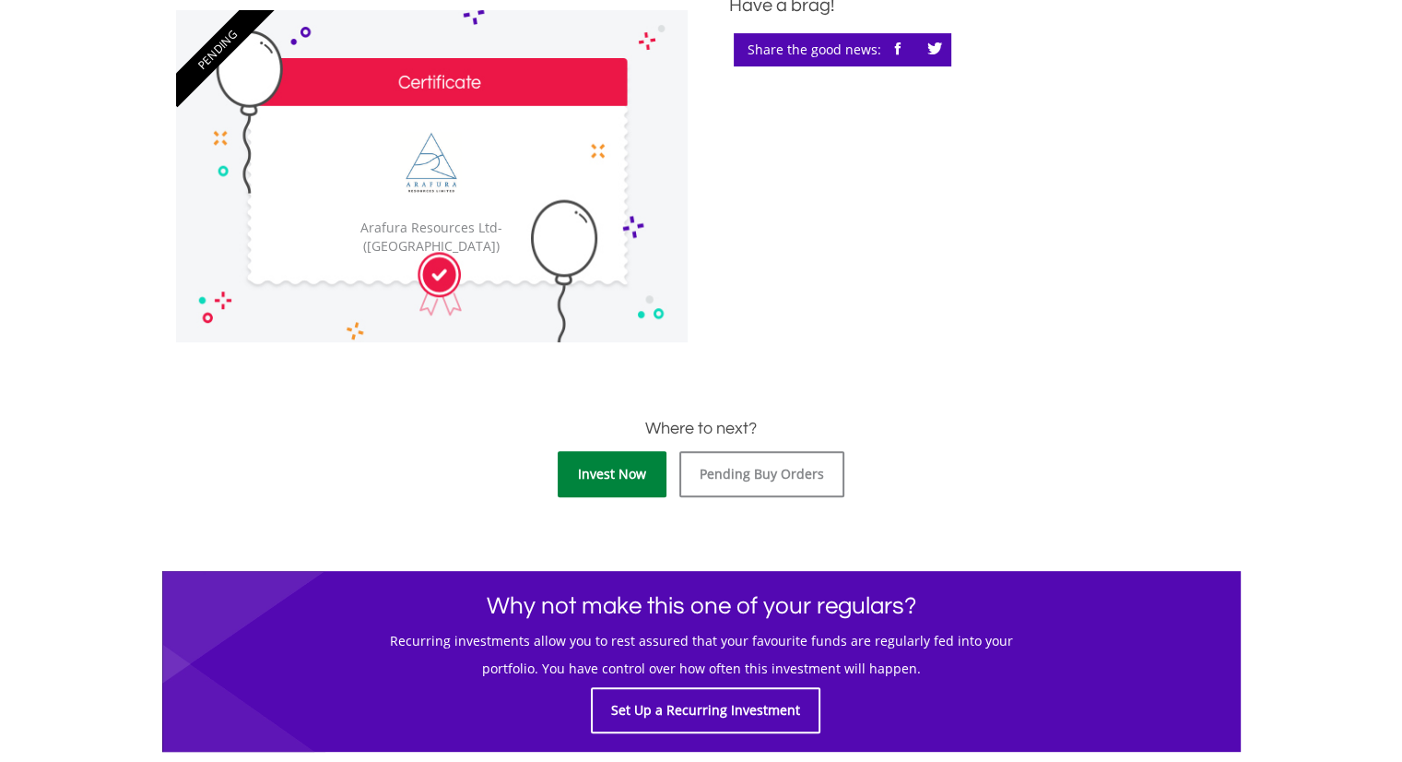
click at [607, 484] on link "Invest Now" at bounding box center [612, 474] width 109 height 46
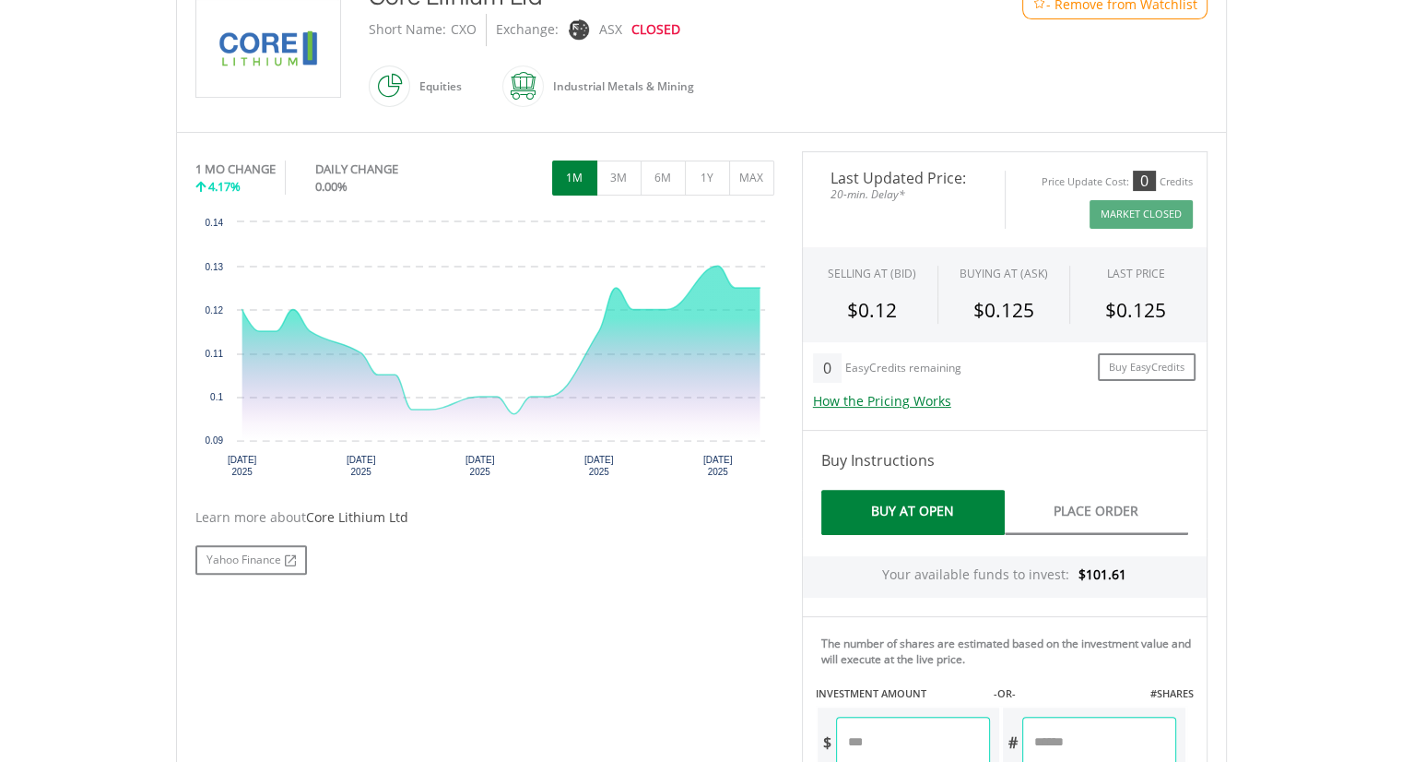
scroll to position [645, 0]
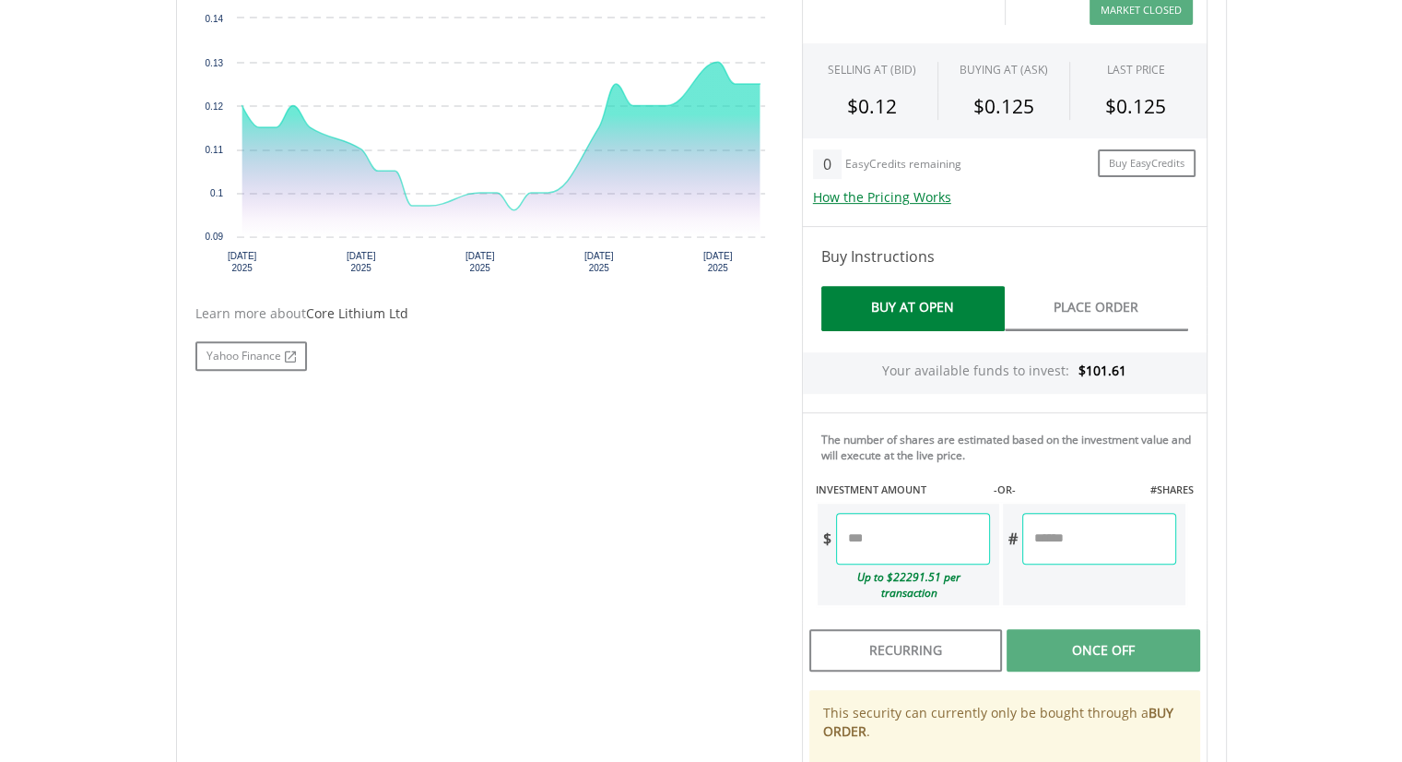
click at [950, 524] on input "number" at bounding box center [913, 539] width 154 height 52
click at [904, 534] on input "number" at bounding box center [913, 539] width 154 height 52
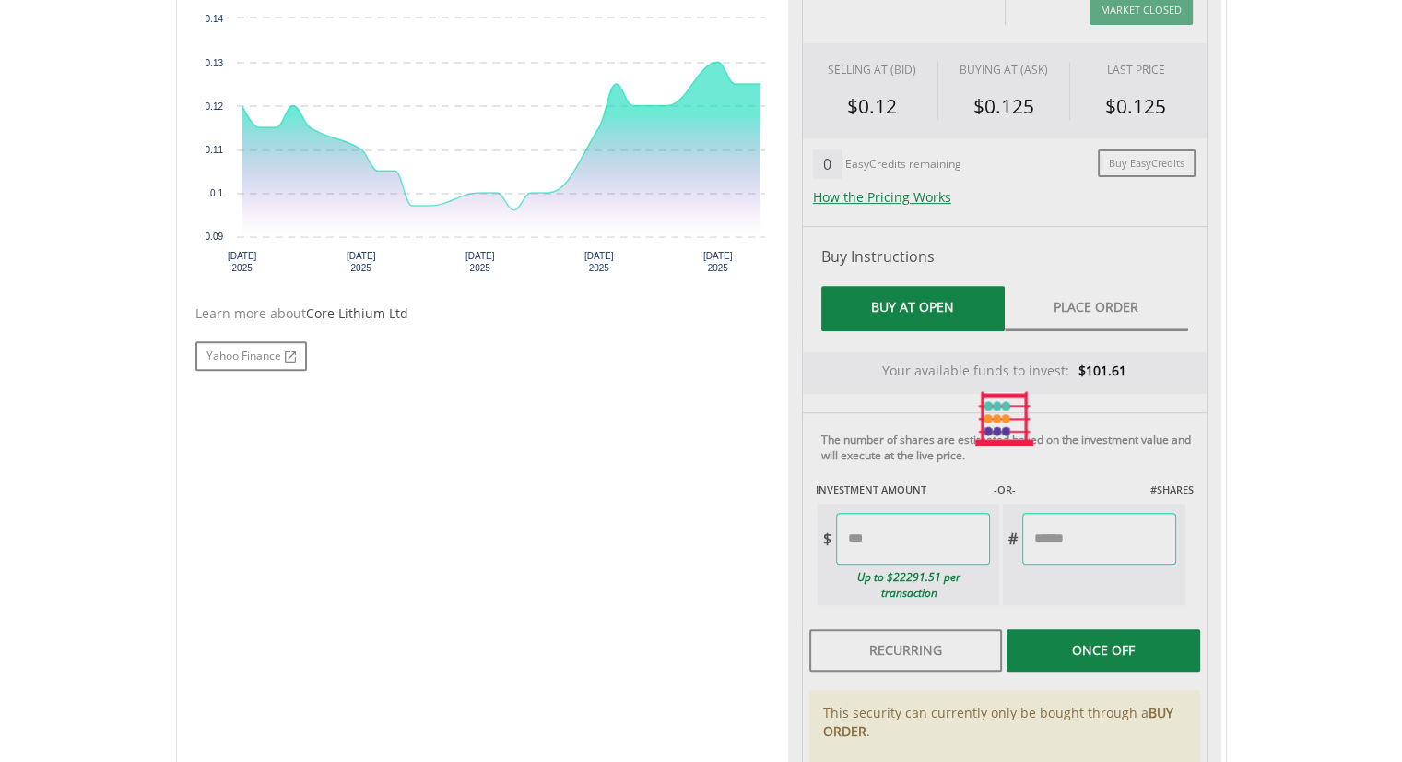
click at [1198, 514] on div "Last Updated Price: 20-min. Delay* Price Update Cost: 0 Credits Market Closed S…" at bounding box center [1004, 418] width 433 height 943
type input "*****"
type input "***"
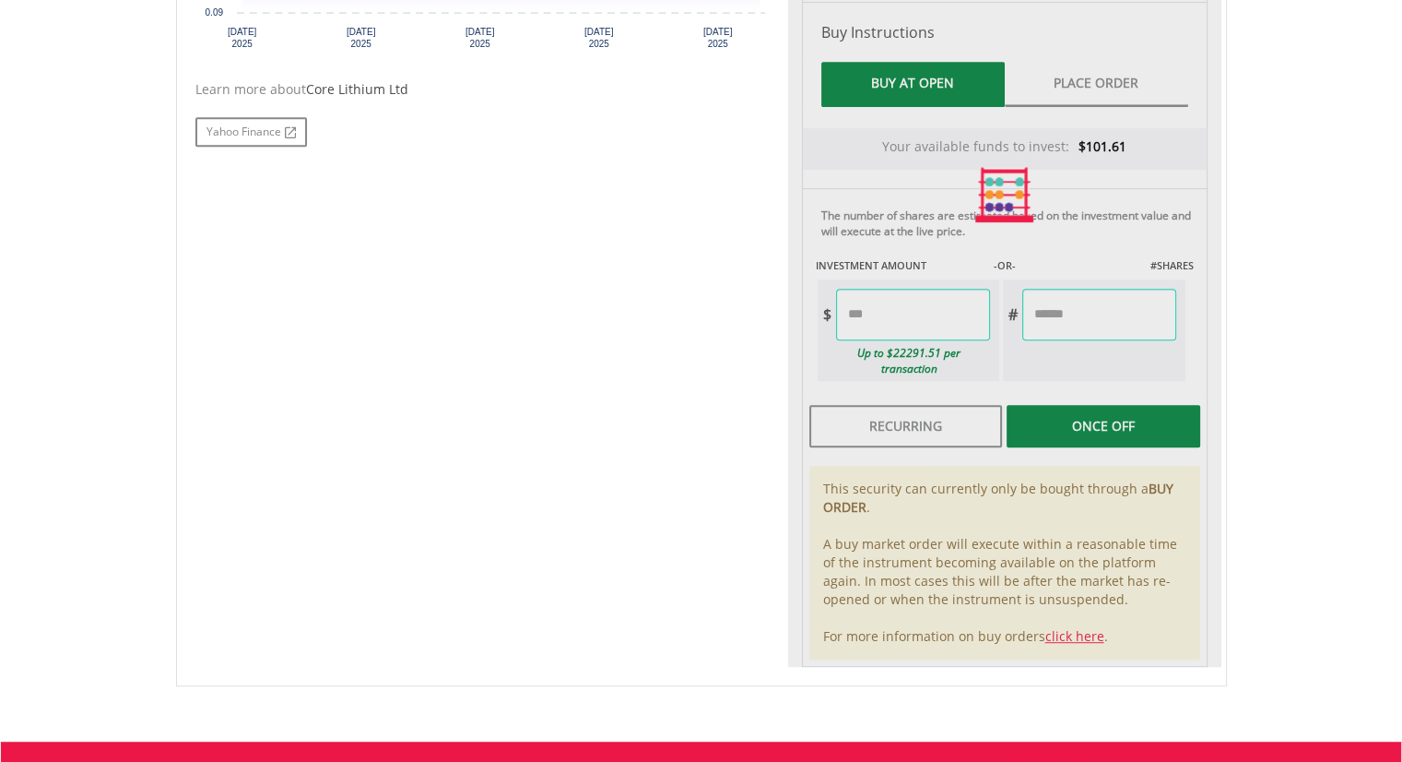
scroll to position [922, 0]
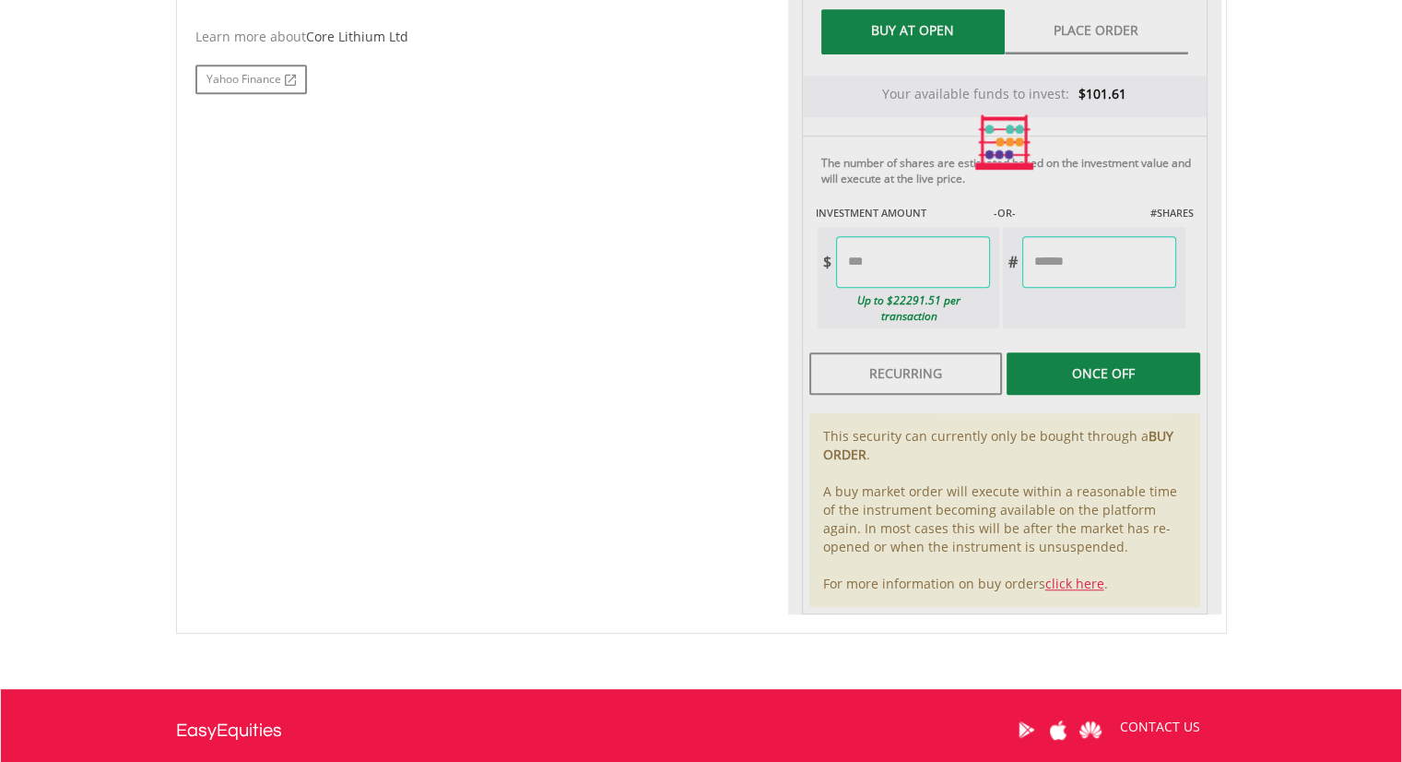
click at [1100, 358] on div at bounding box center [1004, 142] width 433 height 943
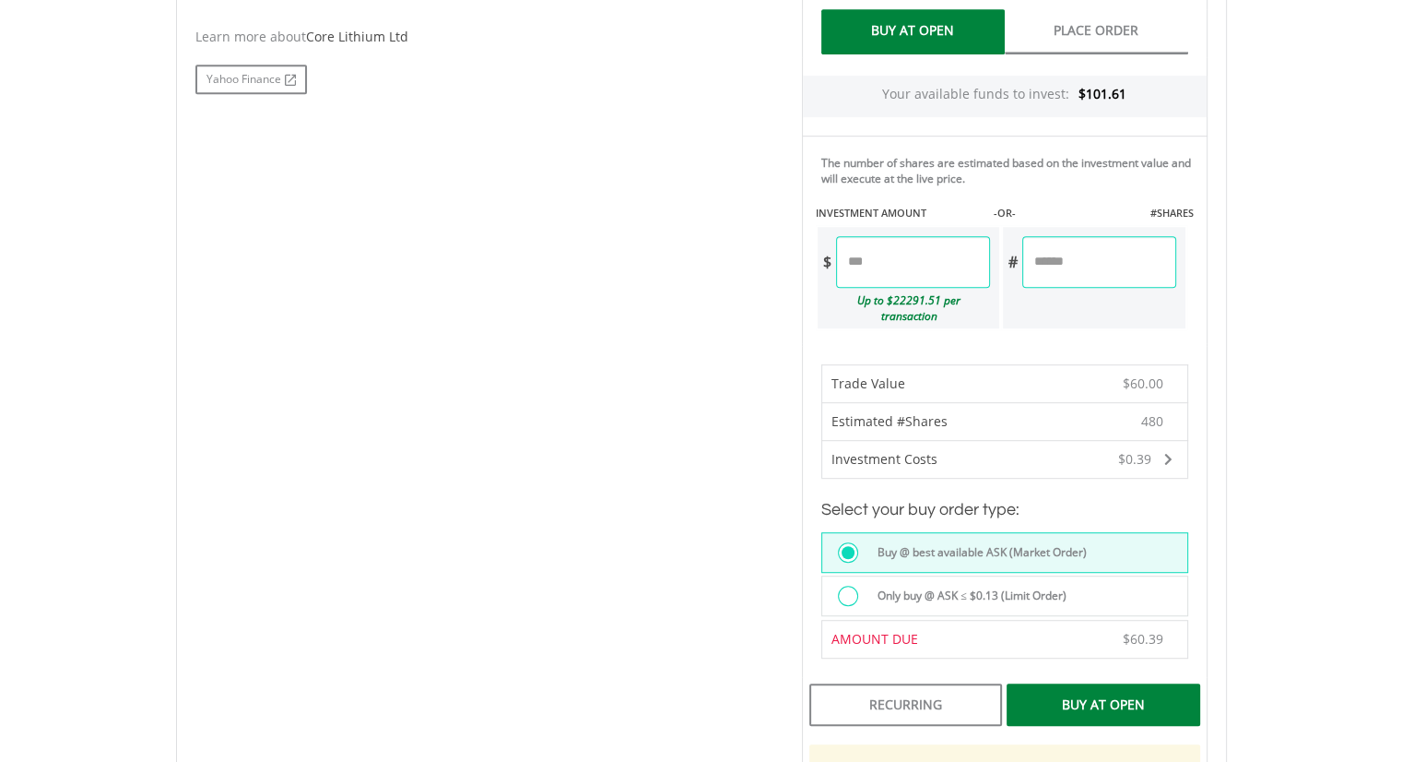
click at [1073, 683] on div "Buy At Open" at bounding box center [1103, 704] width 193 height 42
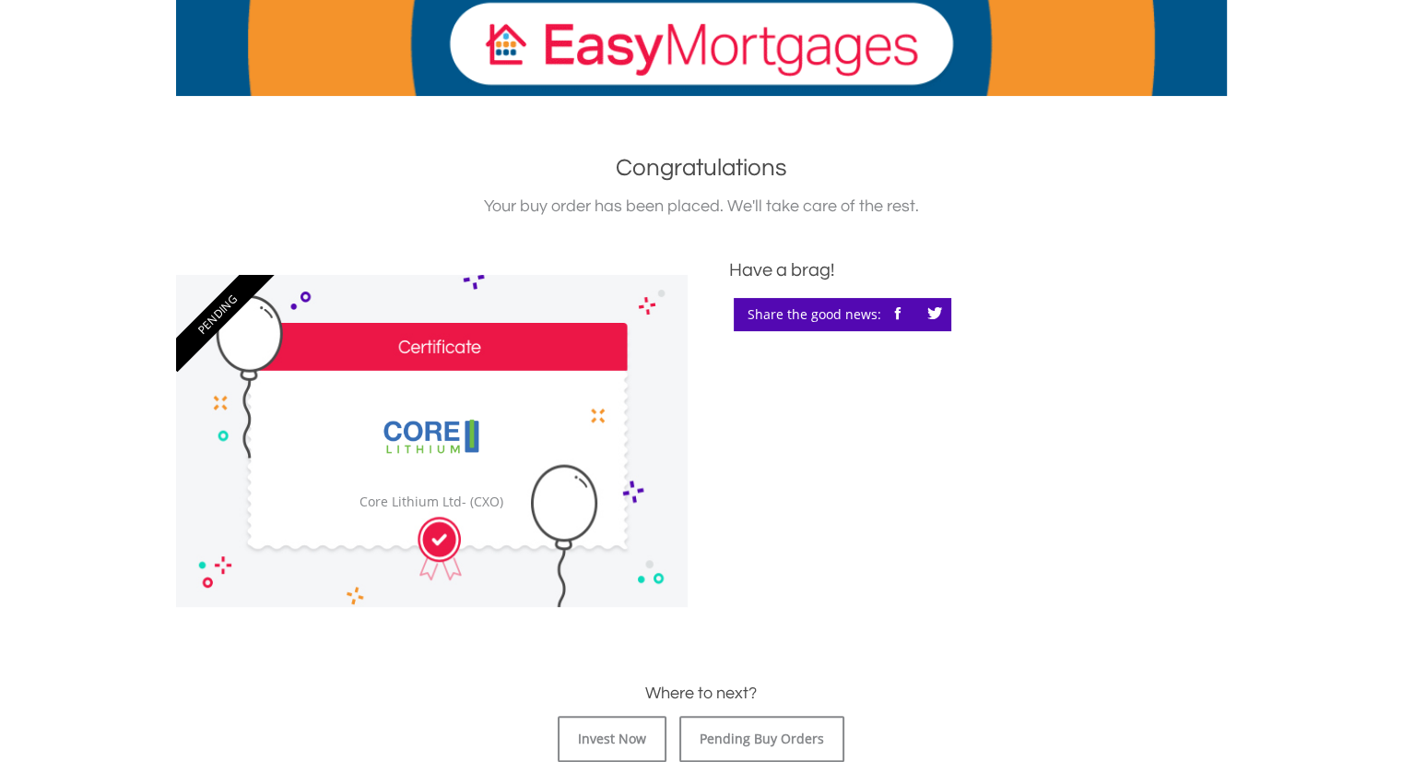
scroll to position [553, 0]
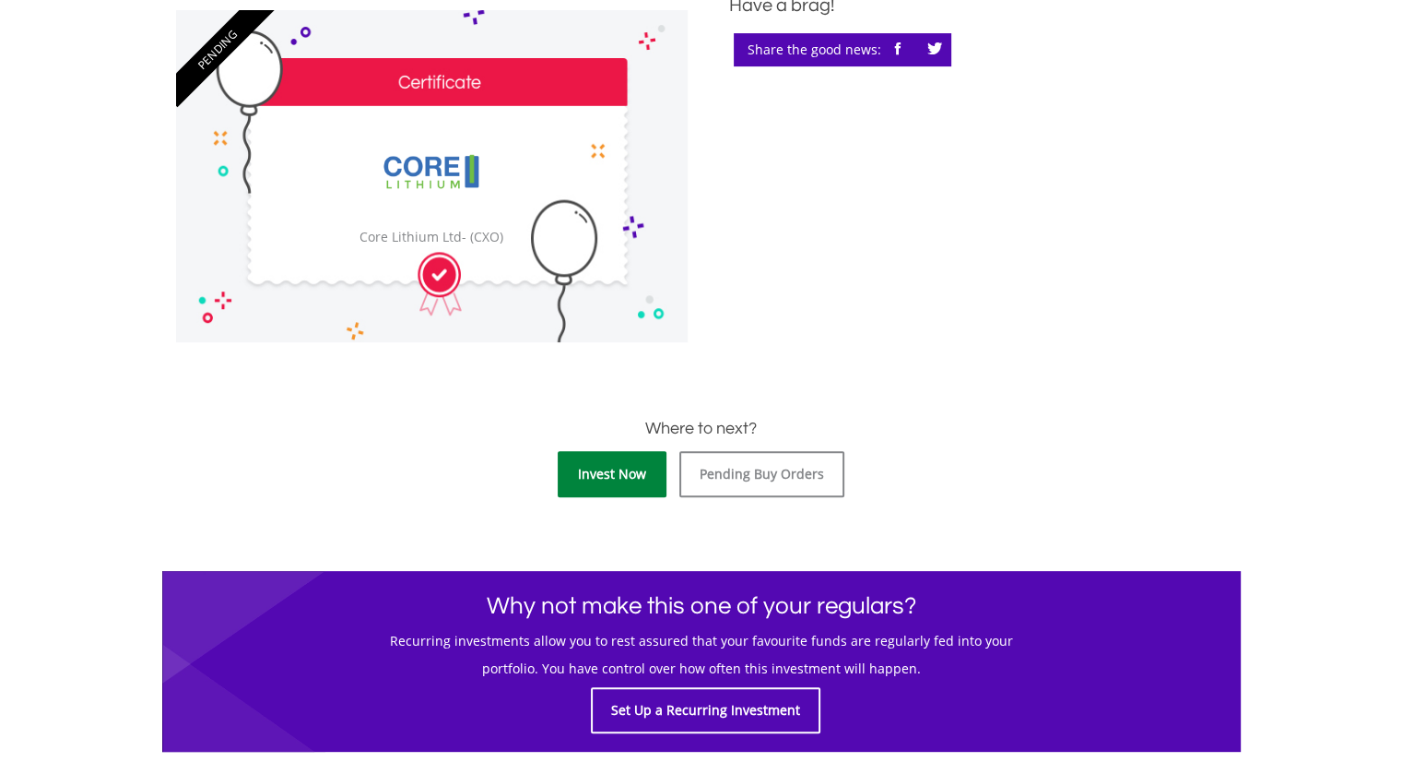
click at [605, 468] on link "Invest Now" at bounding box center [612, 474] width 109 height 46
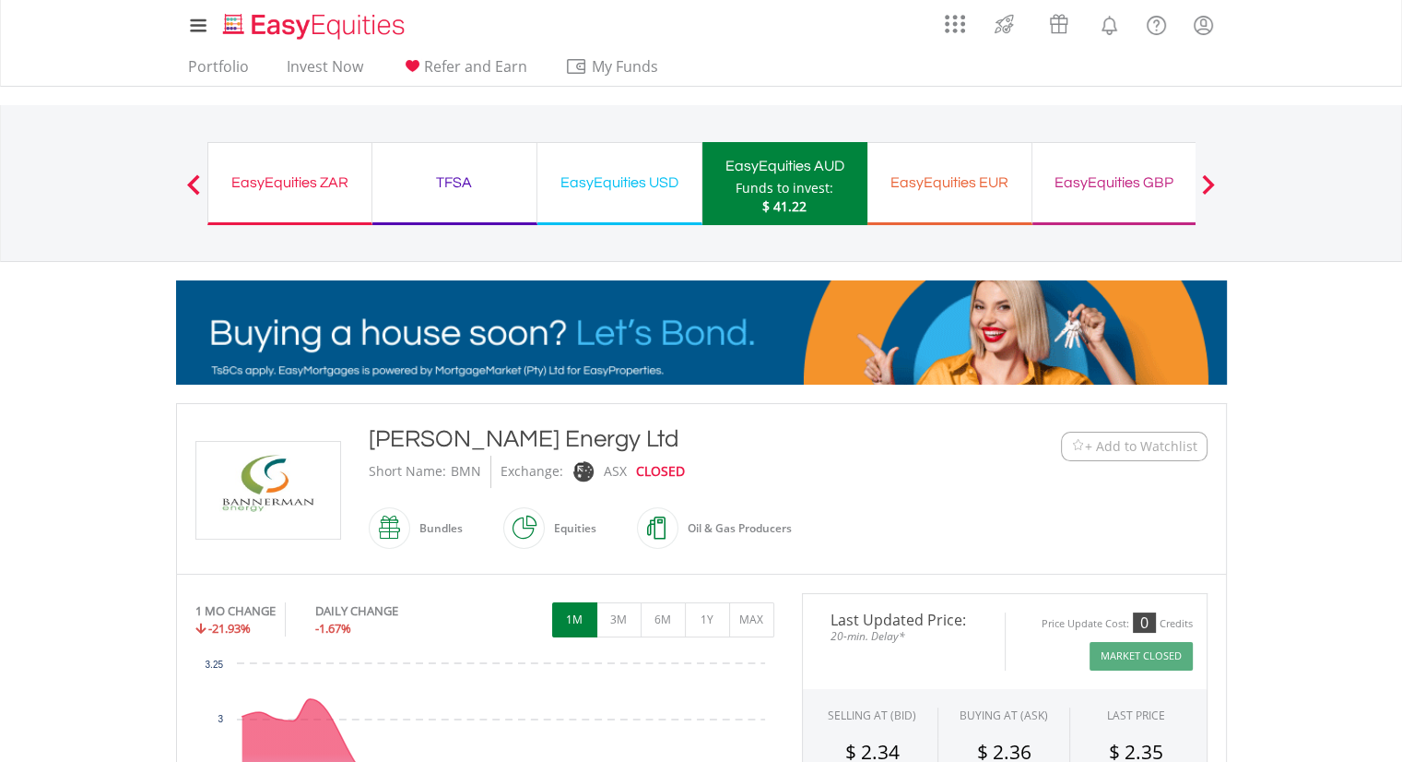
click at [1086, 451] on span "+ Add to Watchlist" at bounding box center [1141, 446] width 112 height 18
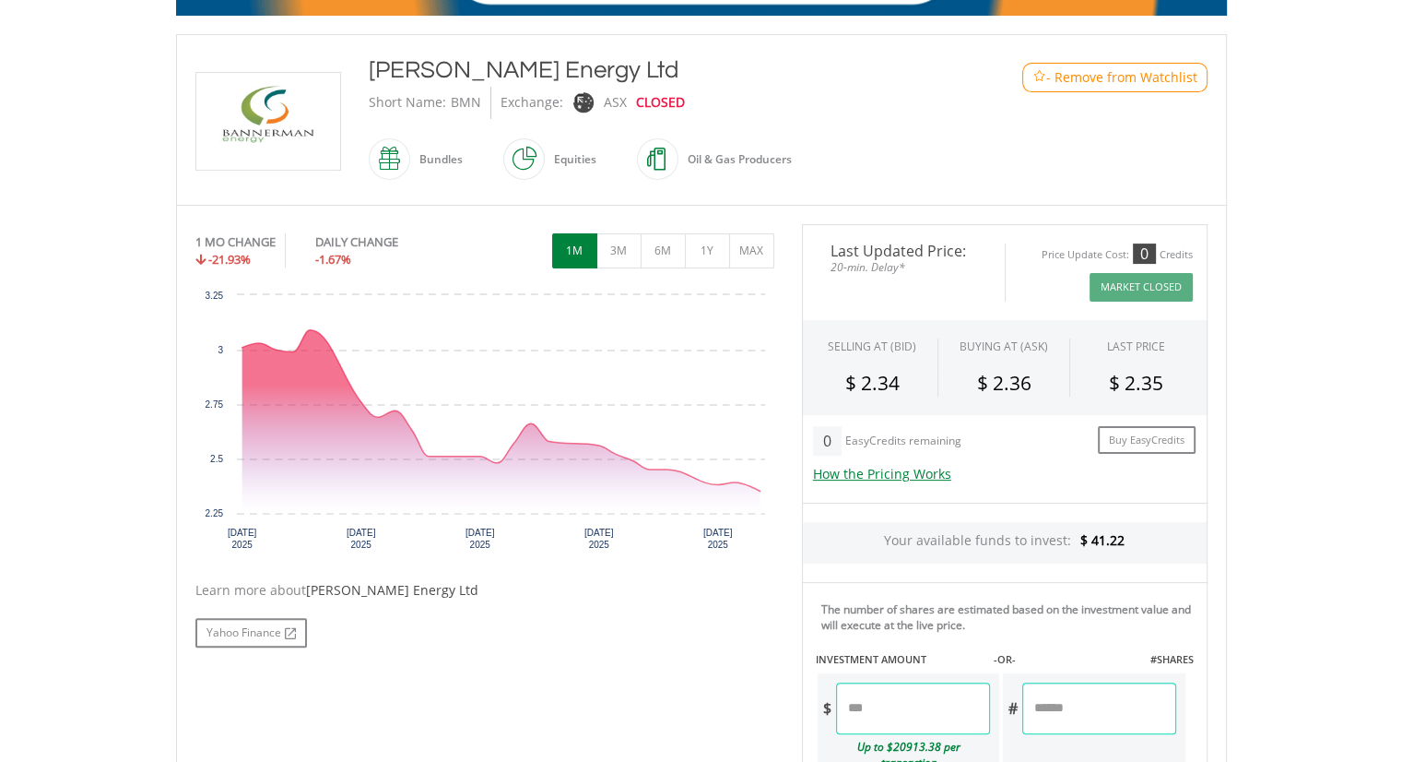
scroll to position [553, 0]
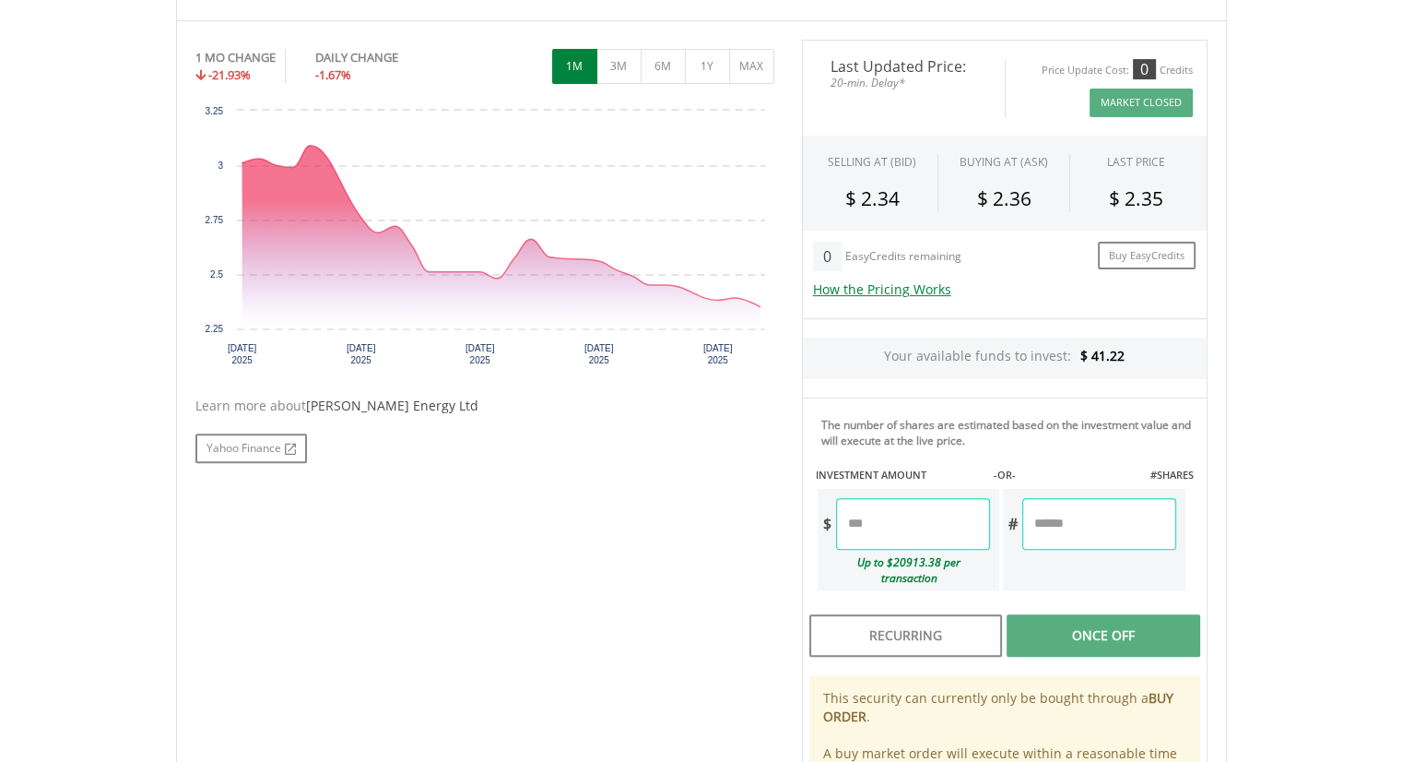
click at [881, 525] on input "number" at bounding box center [913, 524] width 154 height 52
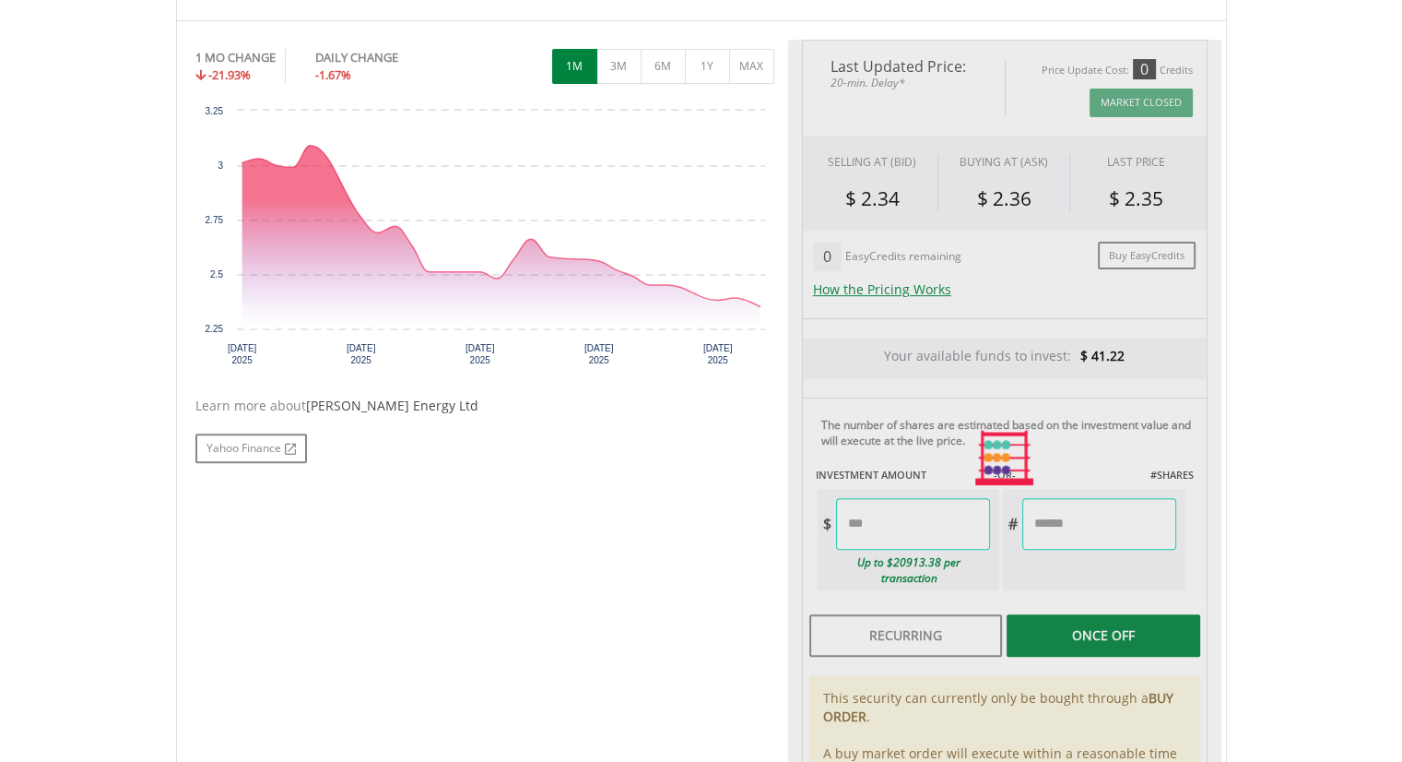
click at [1213, 550] on div "Last Updated Price: 20-min. Delay* Price Update Cost: 0 Credits Market Closed S…" at bounding box center [1004, 458] width 433 height 837
type input "*****"
type input "******"
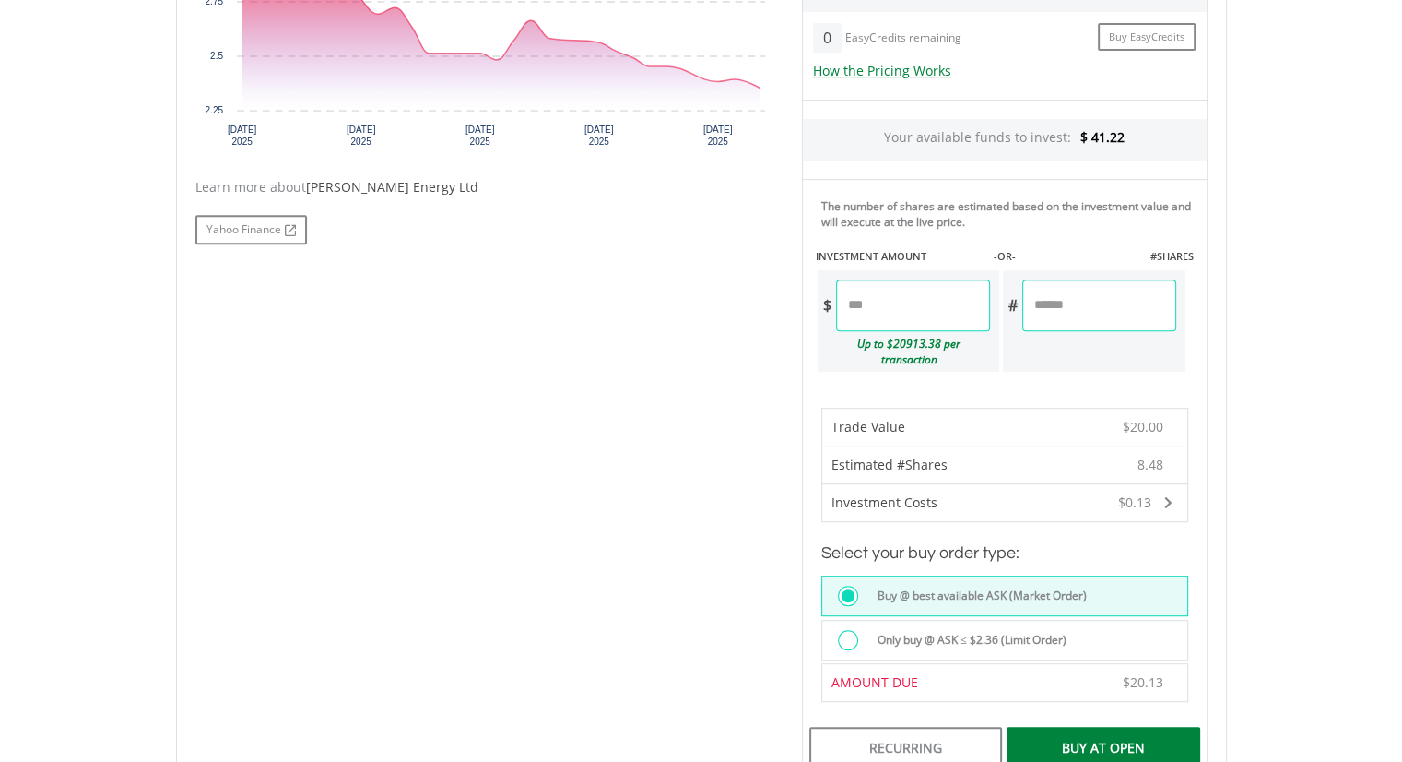
scroll to position [830, 0]
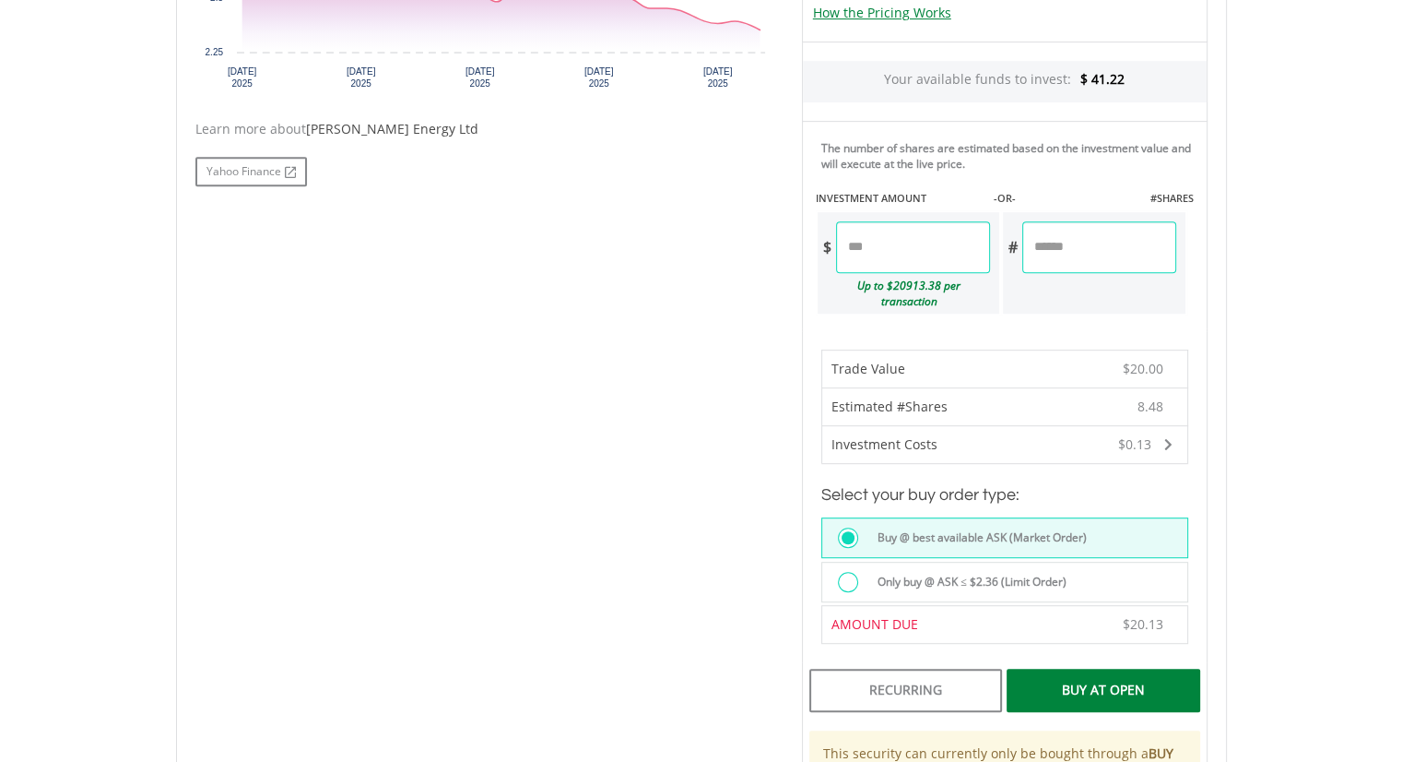
click at [1099, 676] on div "Buy At Open" at bounding box center [1103, 689] width 193 height 42
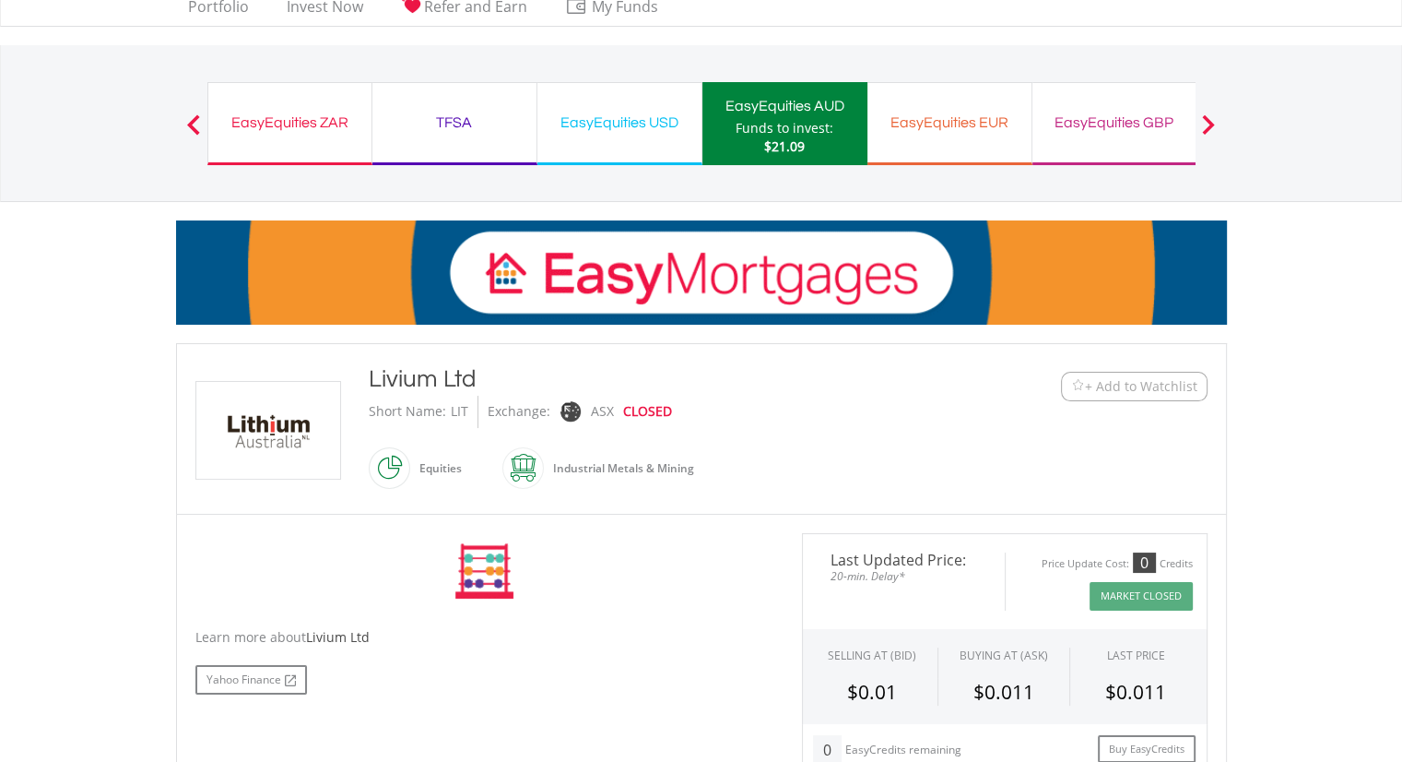
scroll to position [92, 0]
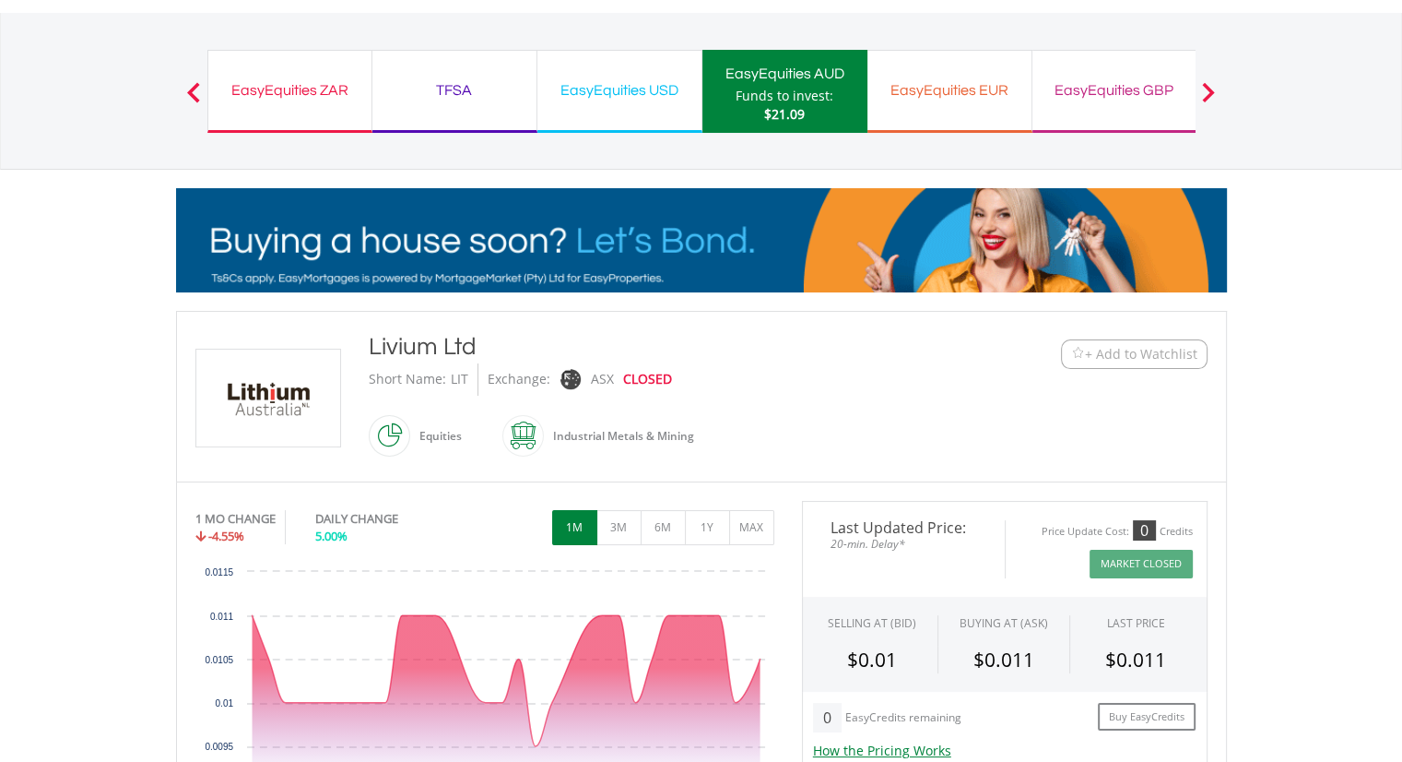
click at [1176, 359] on span "+ Add to Watchlist" at bounding box center [1141, 354] width 112 height 18
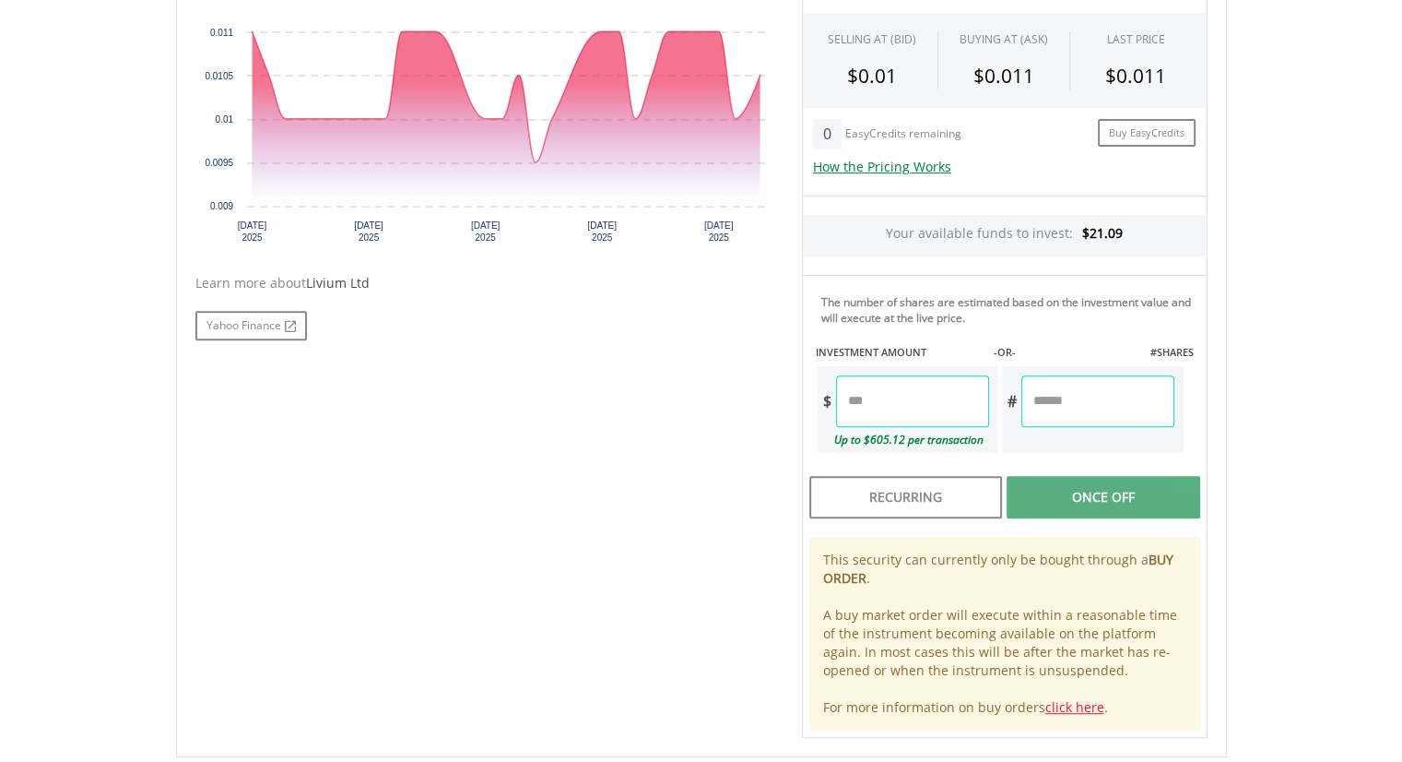
scroll to position [738, 0]
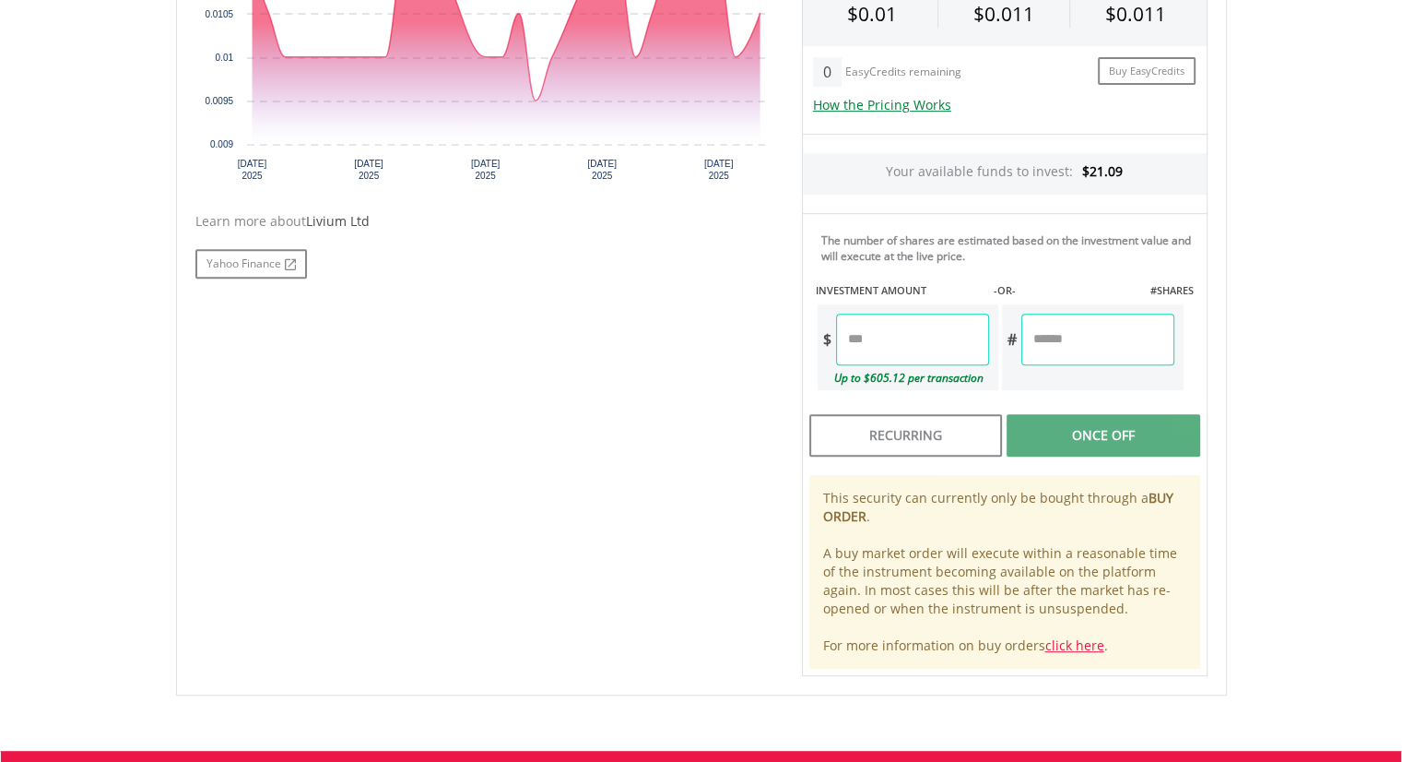
click at [875, 360] on input "number" at bounding box center [912, 339] width 153 height 52
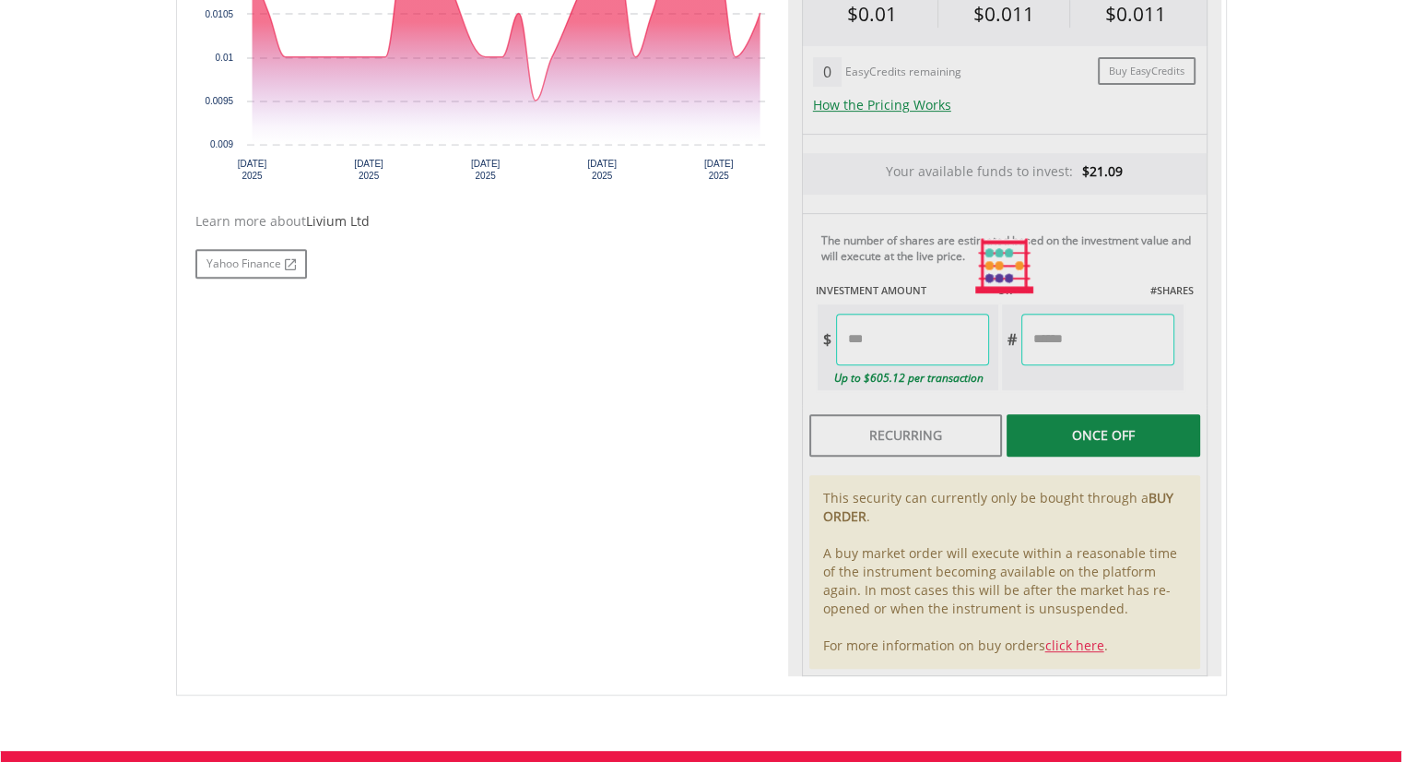
type input "*****"
type input "*********"
click at [650, 511] on div "No chart available. 1 MO CHANGE -4.55% DAILY CHANGE 5.00% 1M 3M 6M 1Y MAX Chart…" at bounding box center [702, 265] width 1040 height 821
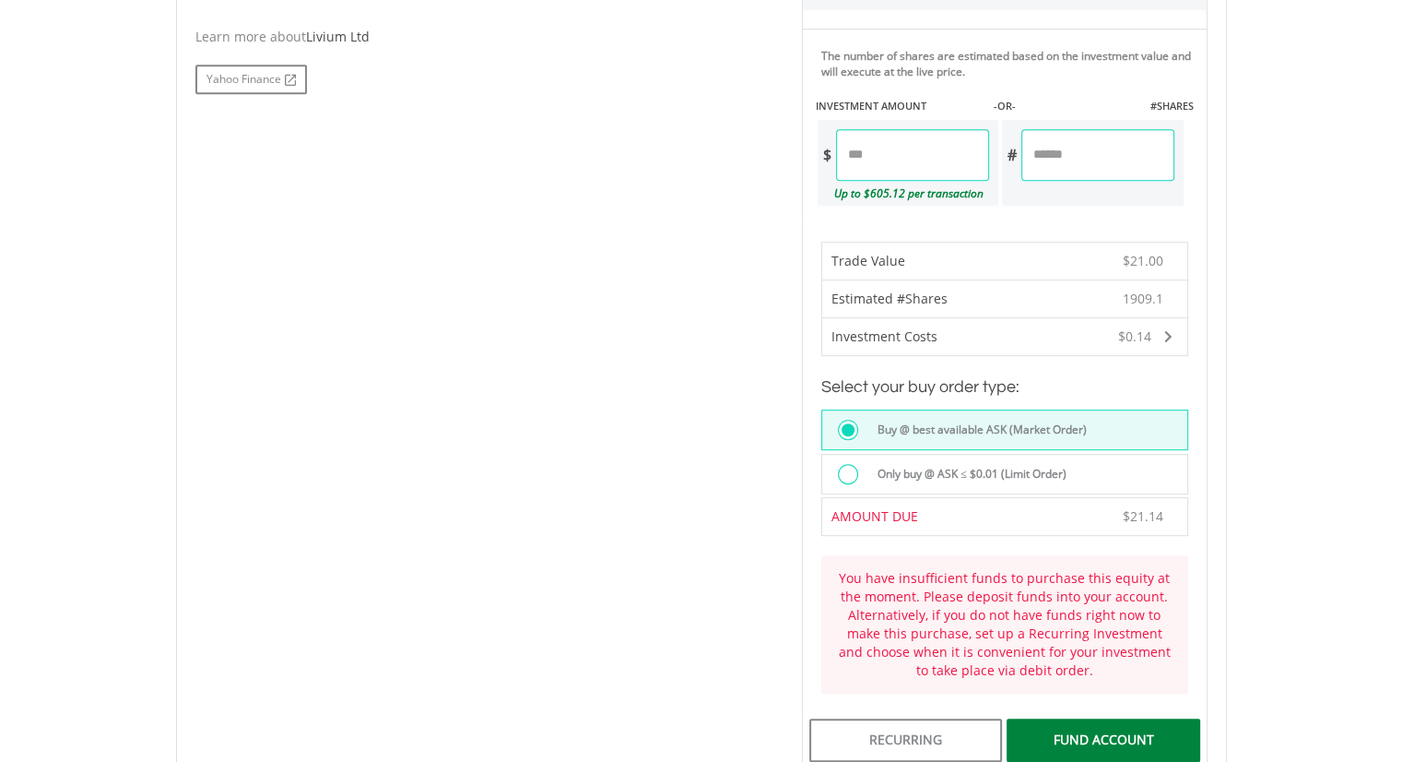
scroll to position [830, 0]
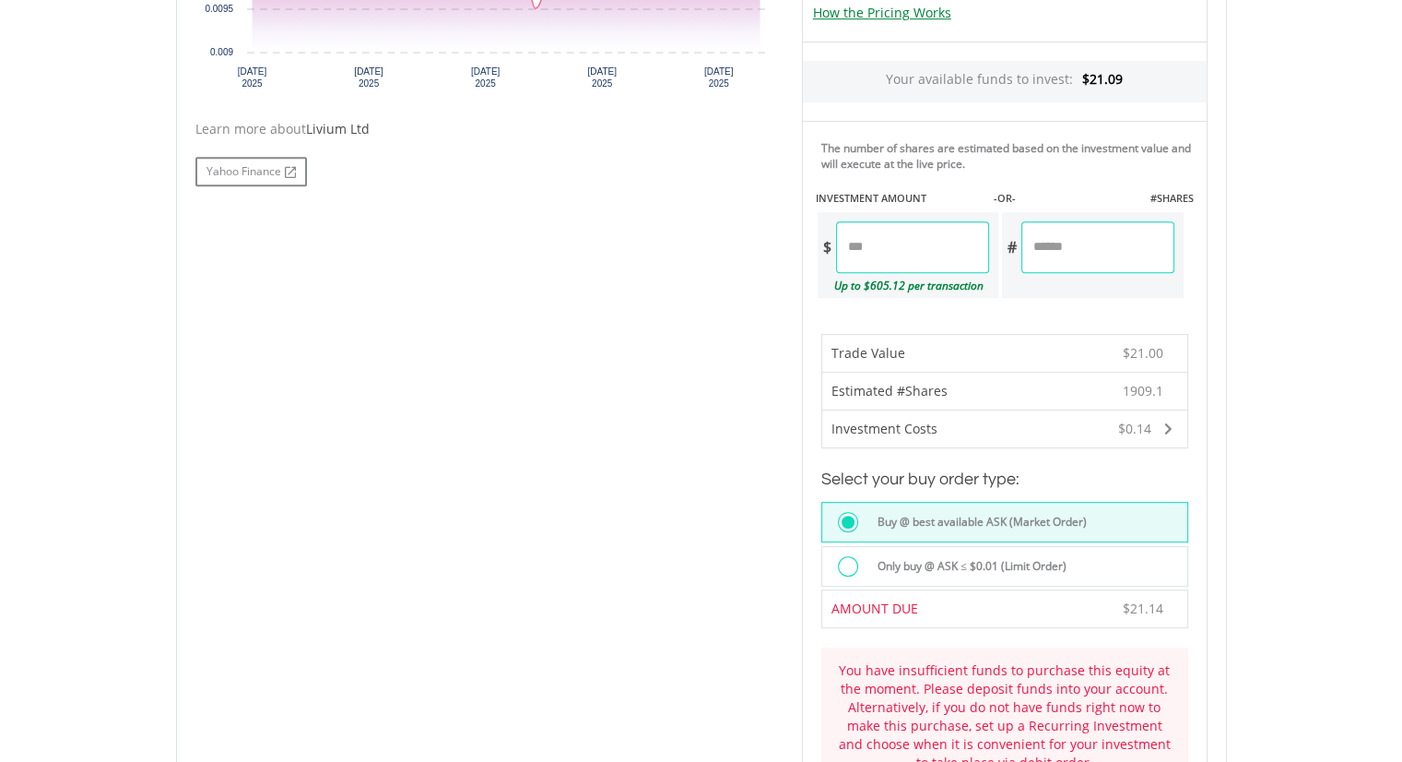
click at [909, 248] on input "*****" at bounding box center [912, 247] width 153 height 52
click at [941, 237] on input "**" at bounding box center [912, 247] width 153 height 52
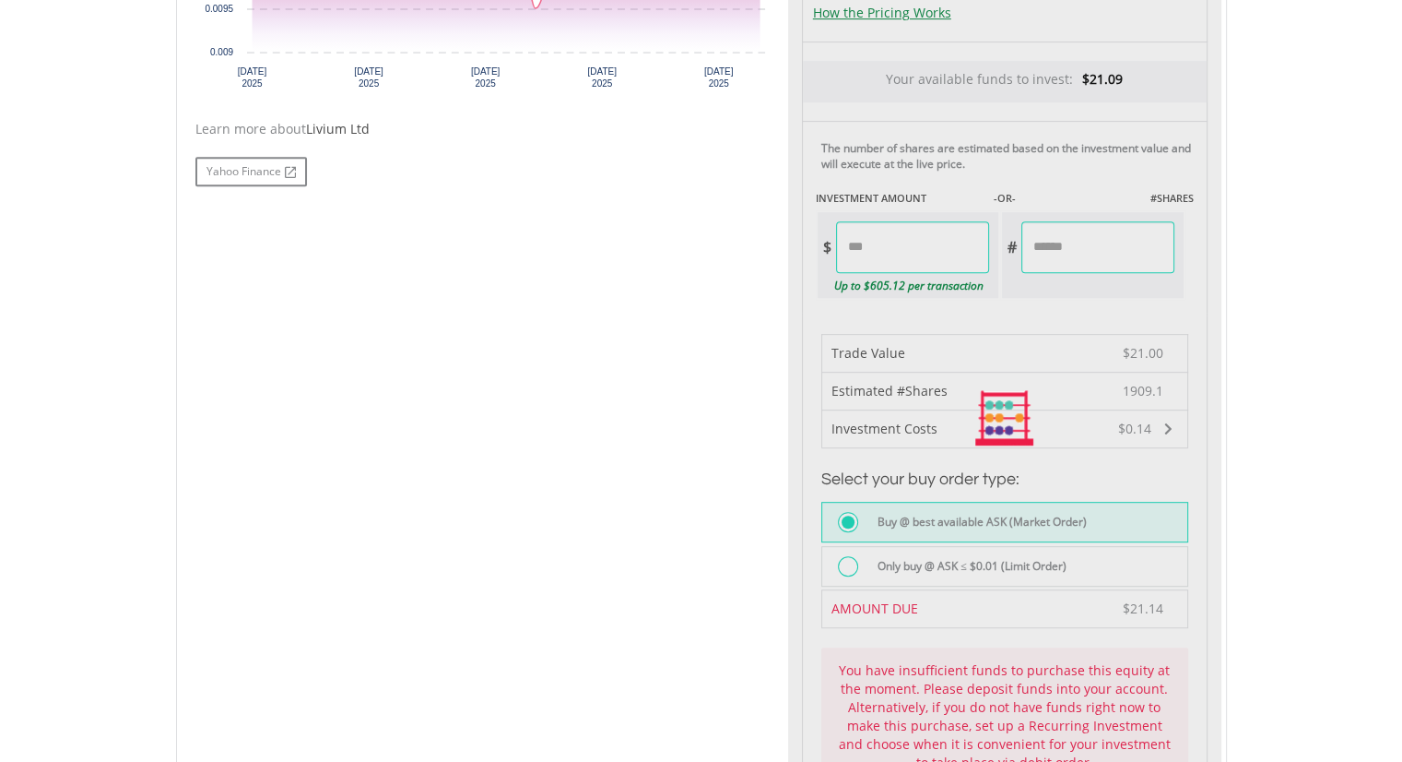
type input "*****"
type input "*********"
click at [1081, 241] on div "Last Updated Price: 20-min. Delay* Price Update Cost: 0 Credits Market Closed S…" at bounding box center [1004, 418] width 433 height 1310
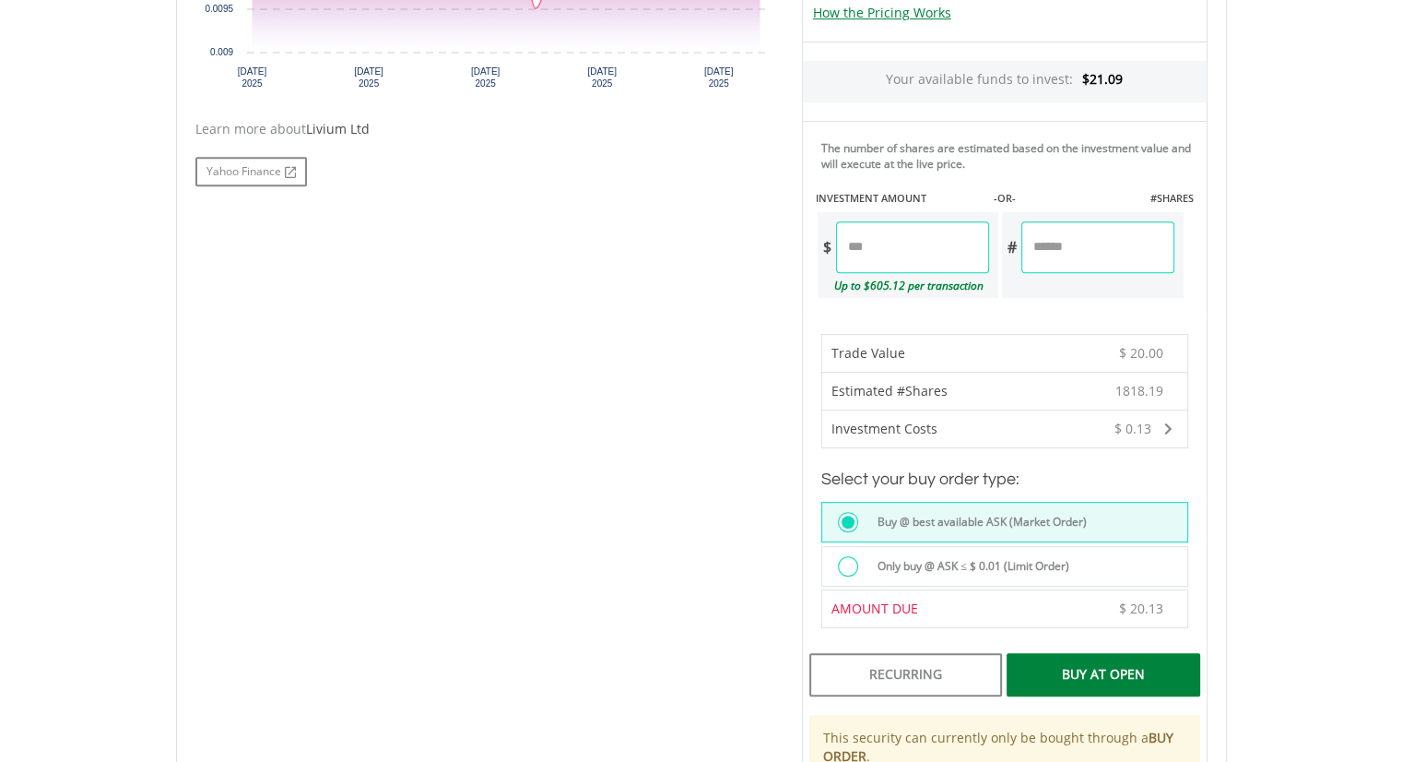
click at [1110, 672] on div "Buy At Open" at bounding box center [1103, 674] width 193 height 42
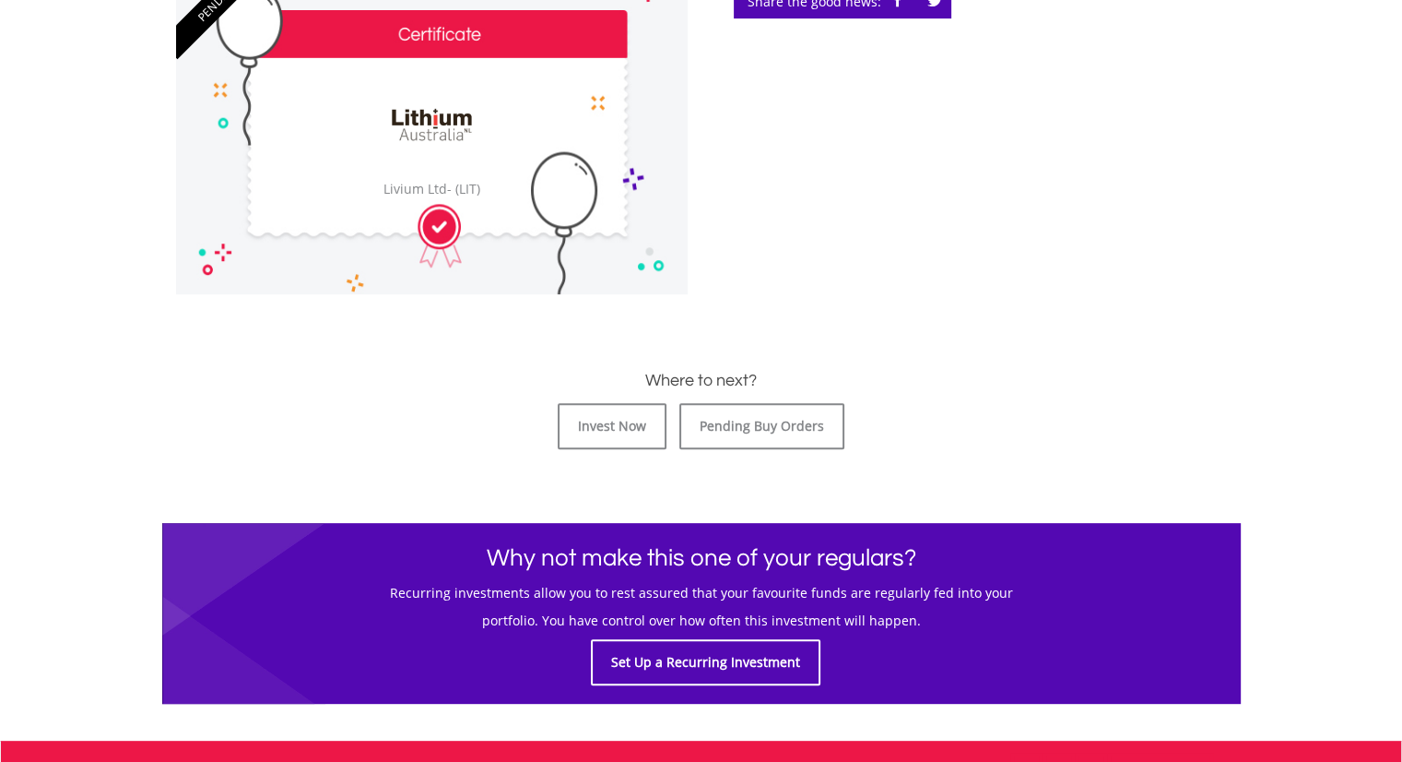
scroll to position [645, 0]
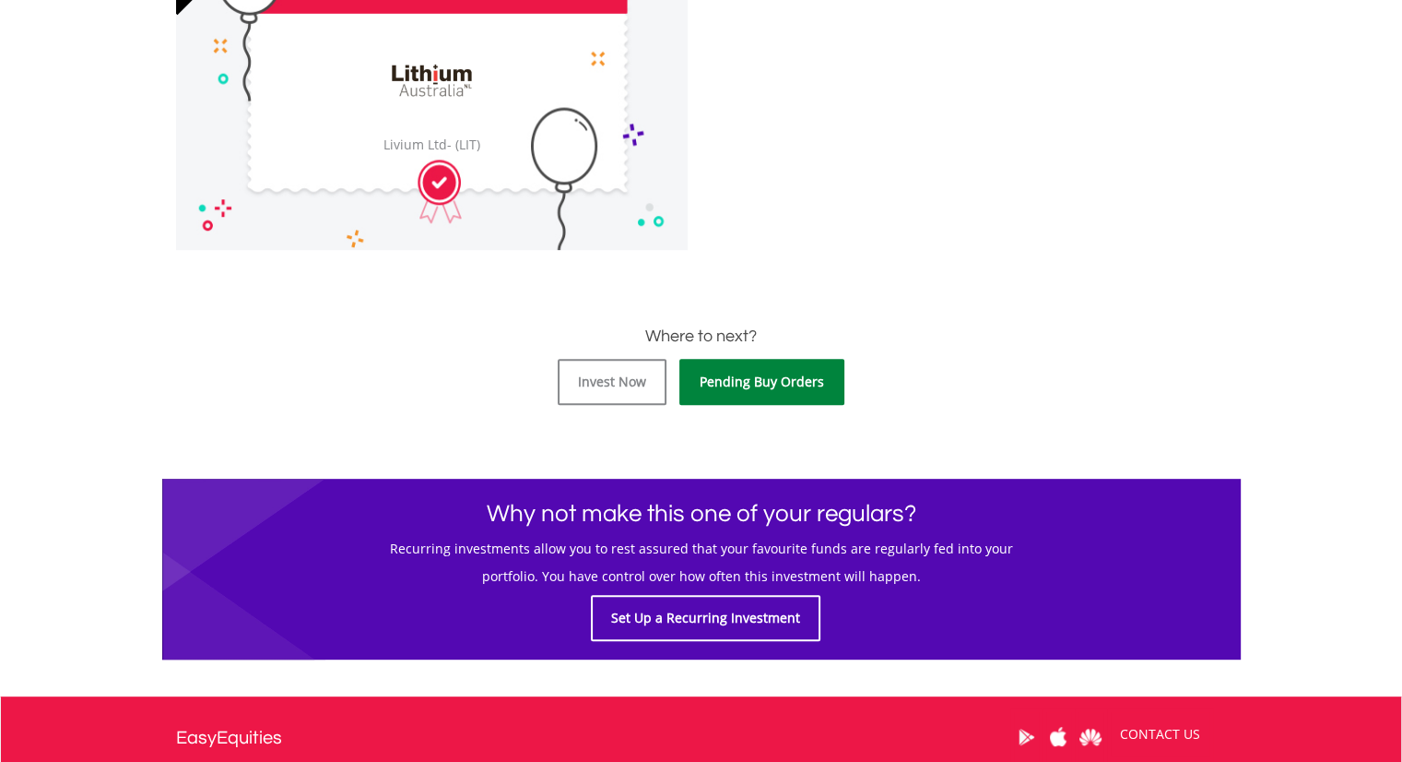
click at [729, 377] on link "Pending Buy Orders" at bounding box center [761, 382] width 165 height 46
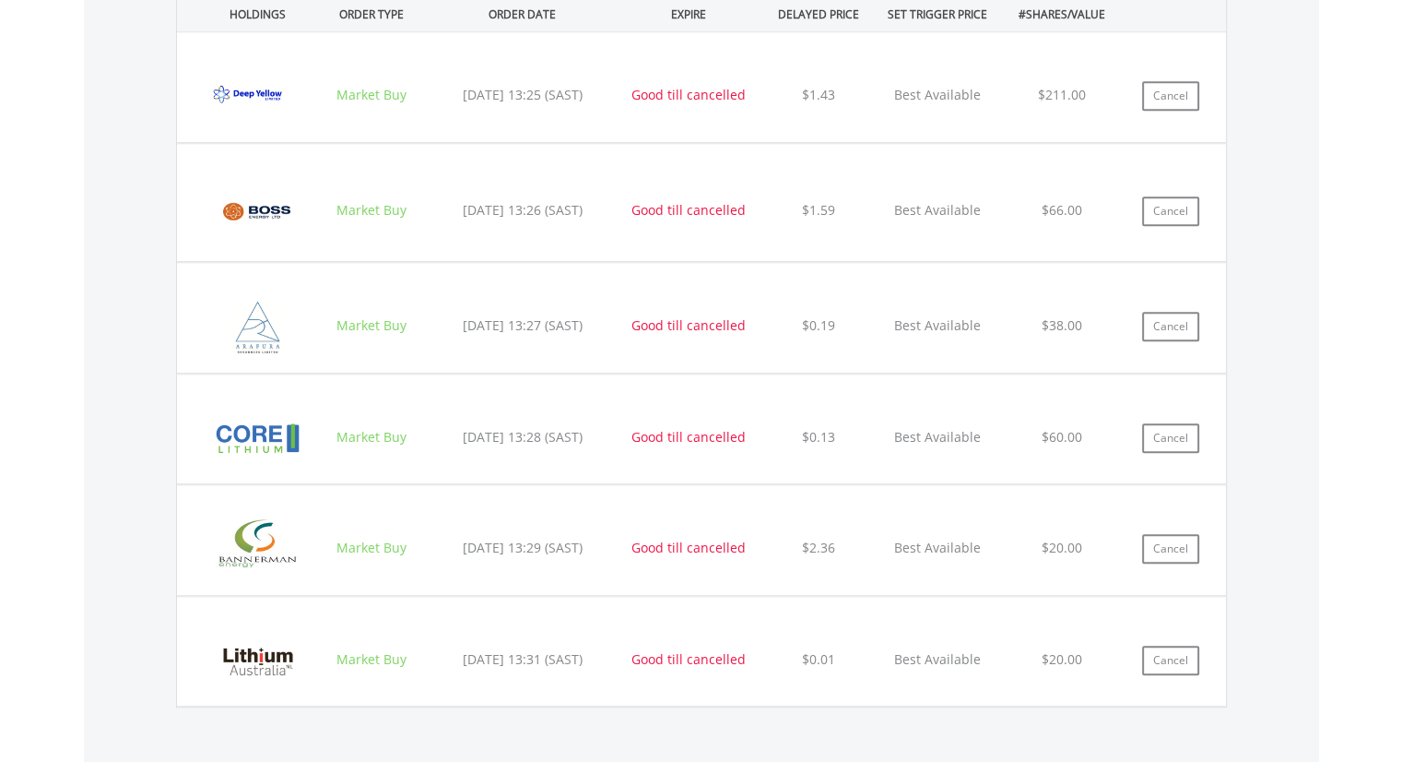
scroll to position [1403, 0]
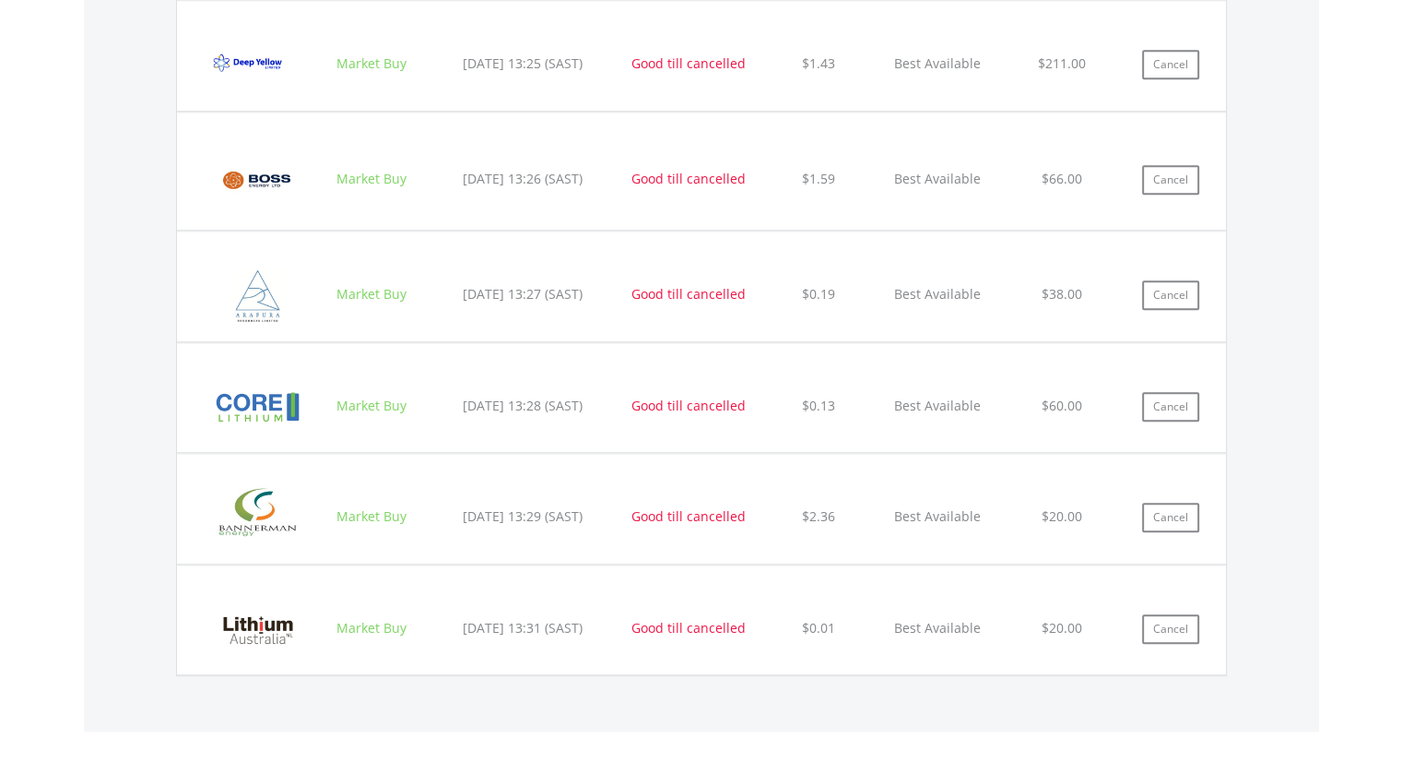
click at [629, 111] on div "﻿ Livium Ltd (LIT) Market Buy [DATE] 13:31 (SAST) Good till cancelled $0.01 Bes…" at bounding box center [701, 56] width 1049 height 110
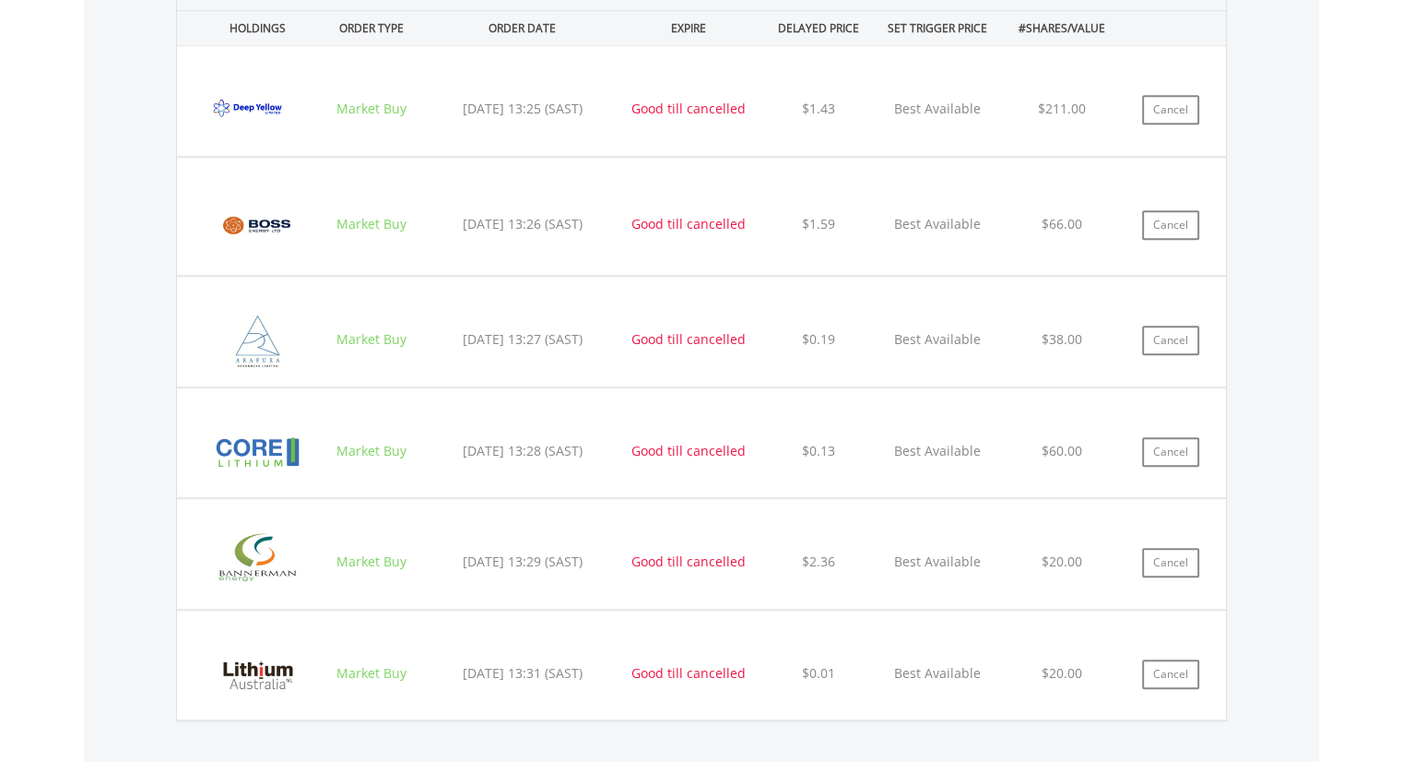
scroll to position [1356, 0]
click at [1280, 491] on div "DIY Shares Pending Orders HOLDINGS ORDER TYPE ORDER DATE EXPIRE DELAYED PRICE S…" at bounding box center [701, 357] width 1235 height 841
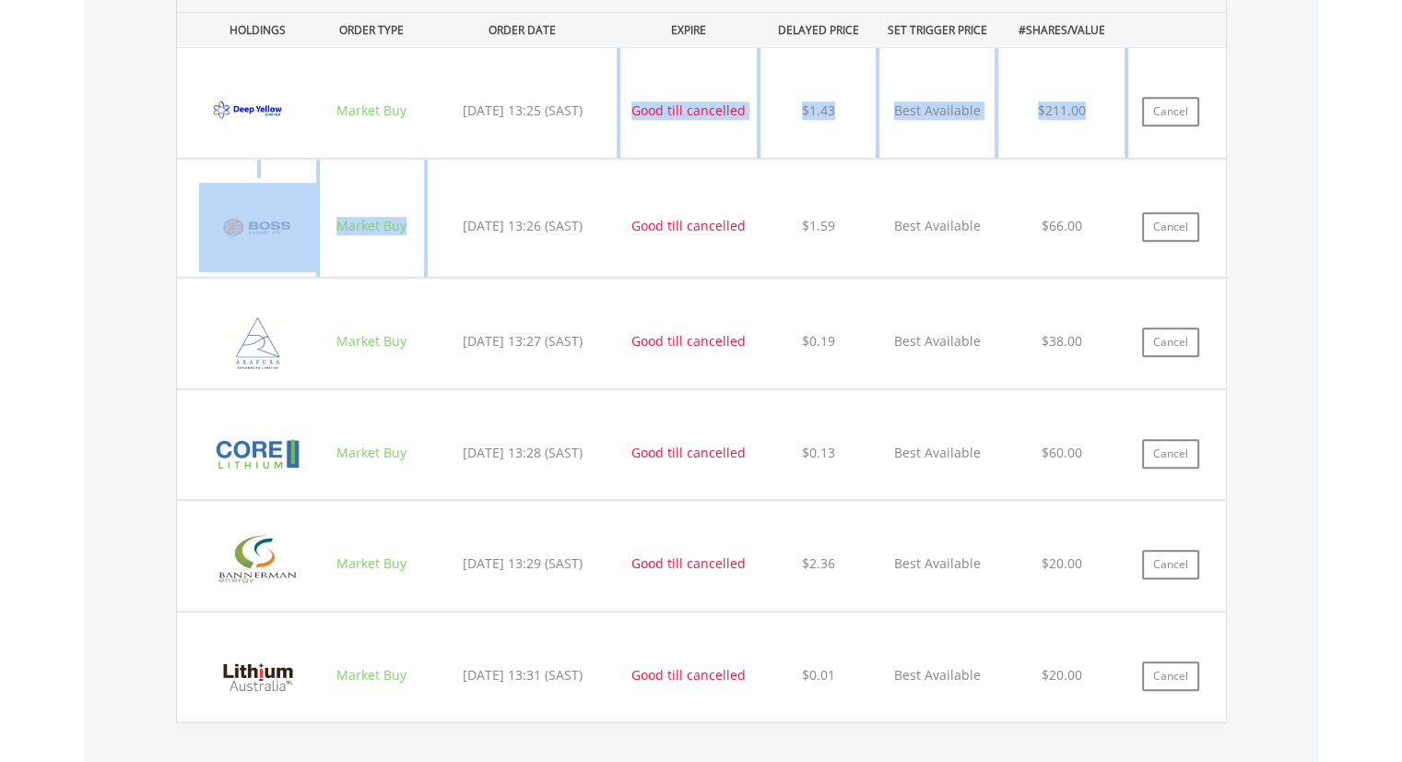
drag, startPoint x: 527, startPoint y: 171, endPoint x: 597, endPoint y: 111, distance: 92.2
click at [597, 111] on div "﻿ Deep Yellow Ltd (DYL) Market Buy [DATE] 13:25 (SAST) Good till cancelled $1.4…" at bounding box center [701, 384] width 1049 height 675
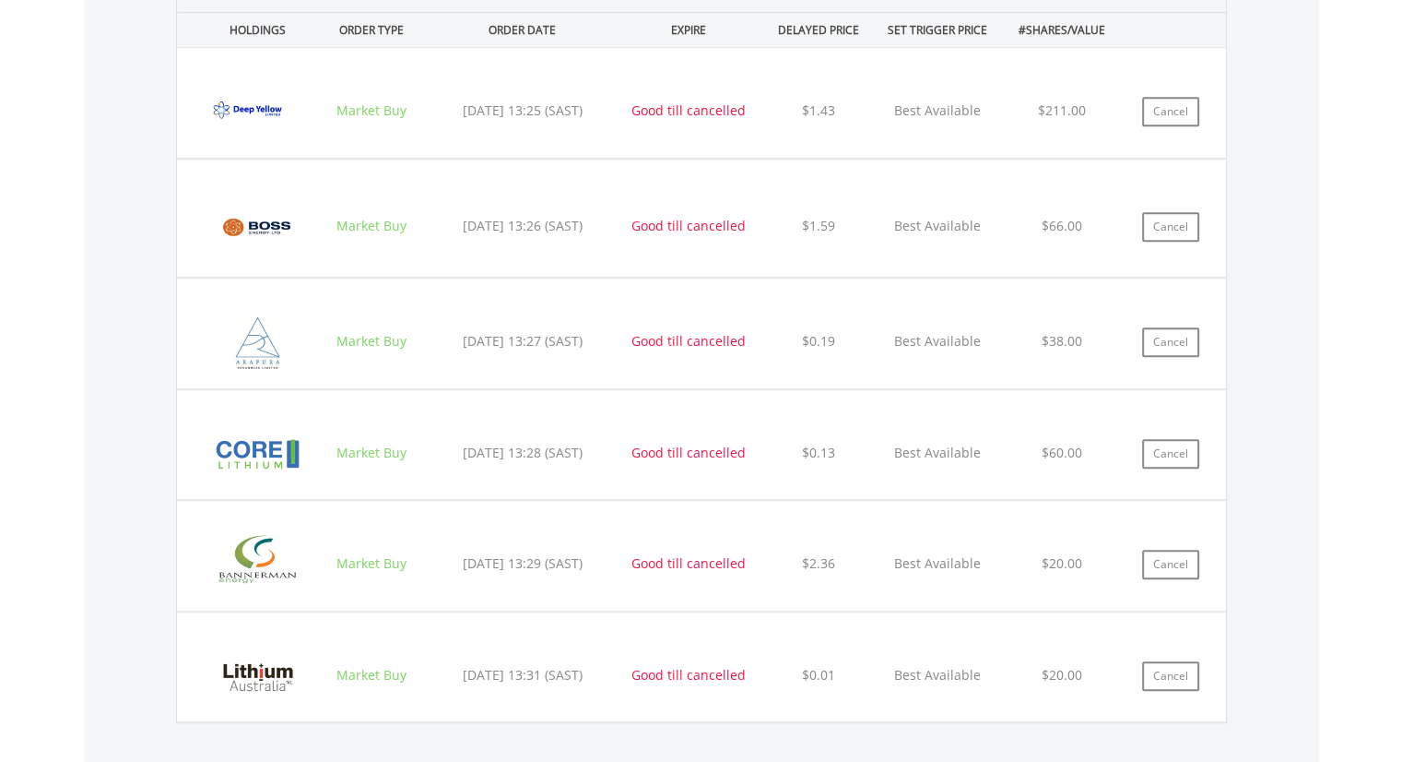
click at [1265, 466] on div "DIY Shares Pending Orders HOLDINGS ORDER TYPE ORDER DATE EXPIRE DELAYED PRICE S…" at bounding box center [701, 357] width 1235 height 841
